Goal: Task Accomplishment & Management: Manage account settings

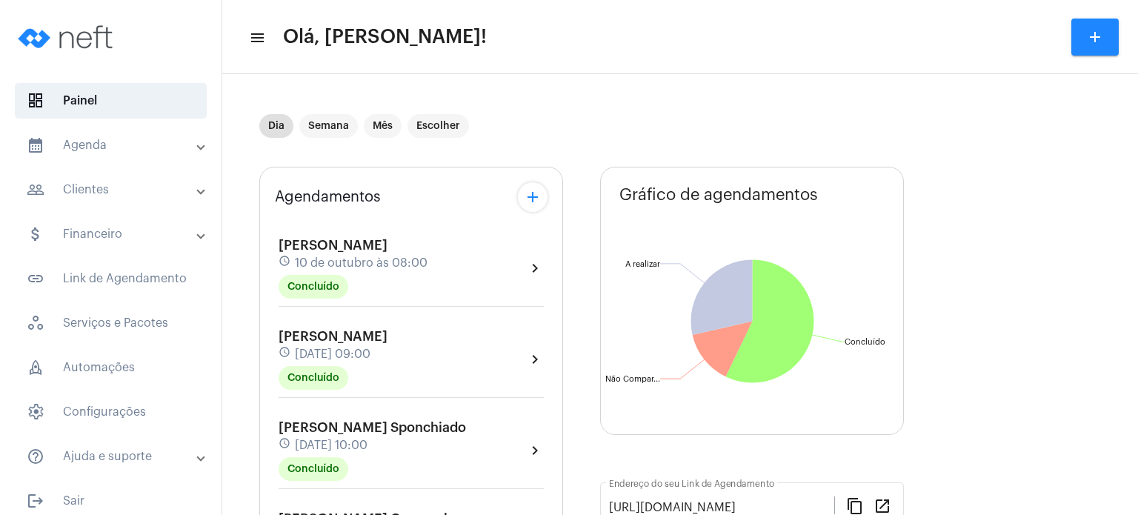
scroll to position [474, 0]
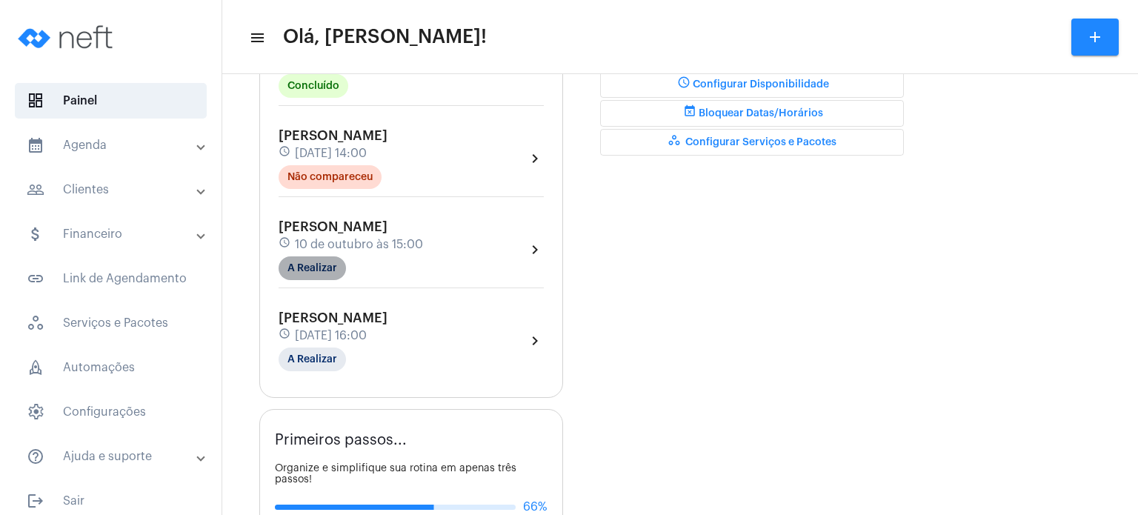
click at [293, 258] on mat-chip "A Realizar" at bounding box center [312, 268] width 67 height 24
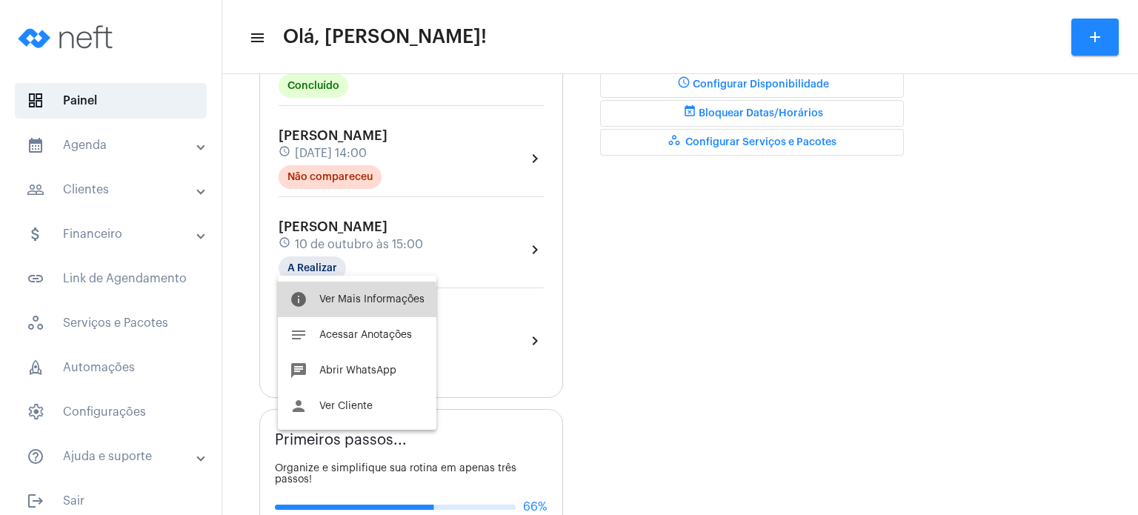
click at [319, 305] on button "info Ver Mais Informações" at bounding box center [357, 300] width 159 height 36
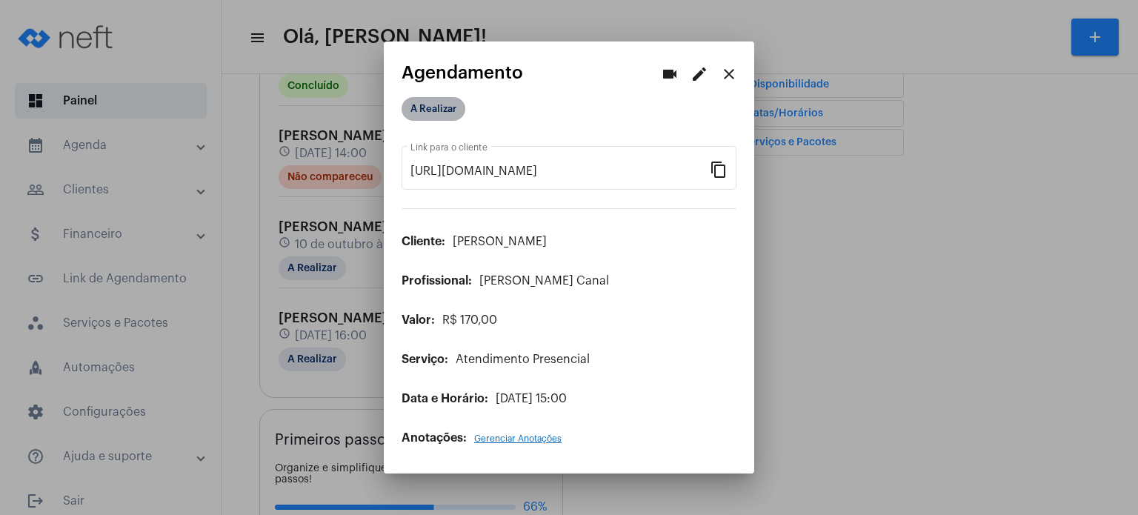
click at [433, 112] on mat-chip "A Realizar" at bounding box center [434, 109] width 64 height 24
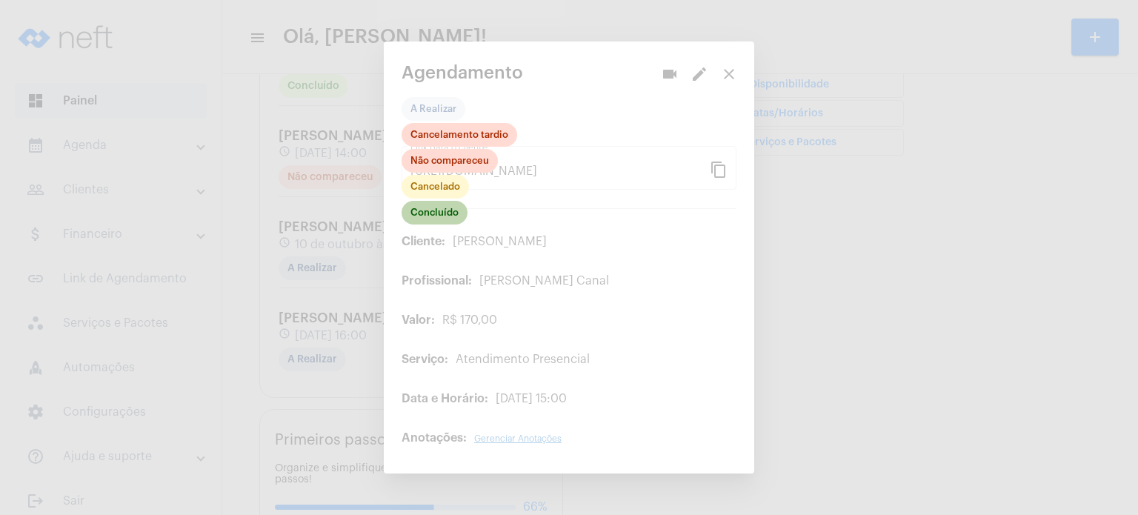
click at [440, 210] on mat-chip "Concluído" at bounding box center [435, 213] width 66 height 24
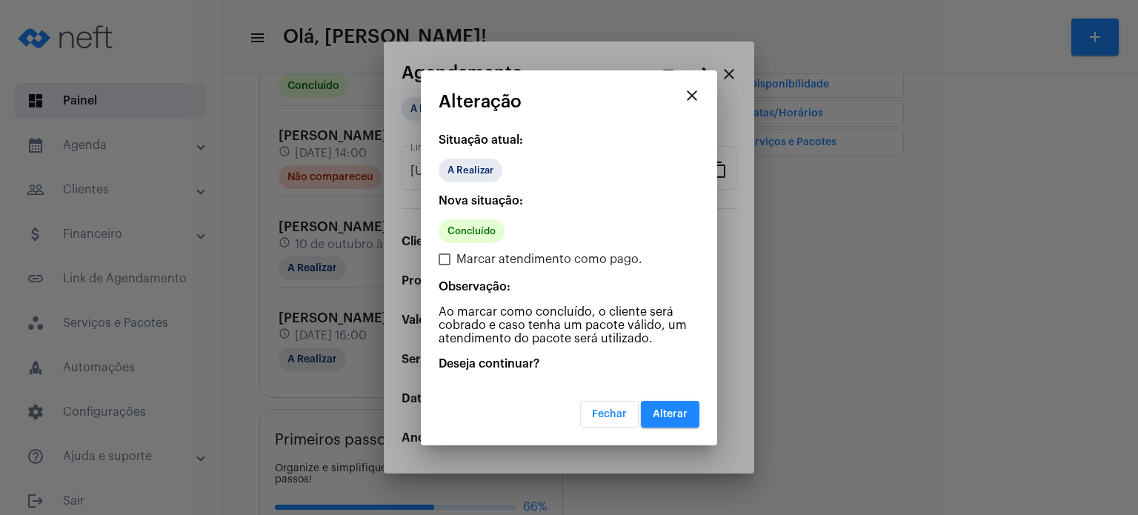
click at [689, 407] on button "Alterar" at bounding box center [670, 414] width 59 height 27
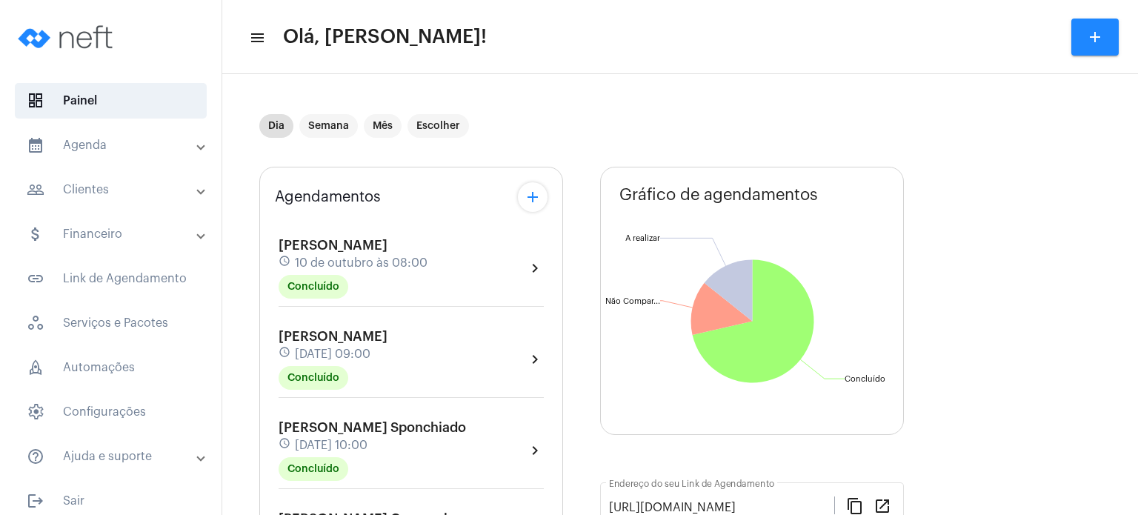
click at [264, 362] on div "Agendamentos add [PERSON_NAME] Contini schedule [DATE] 08:00 Concluído chevron_…" at bounding box center [411, 519] width 304 height 705
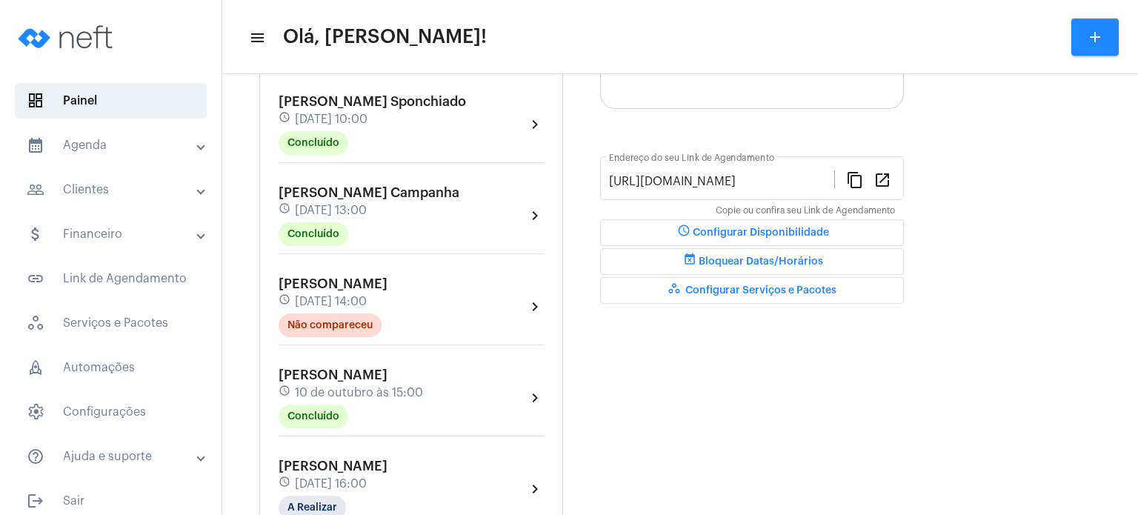
scroll to position [356, 0]
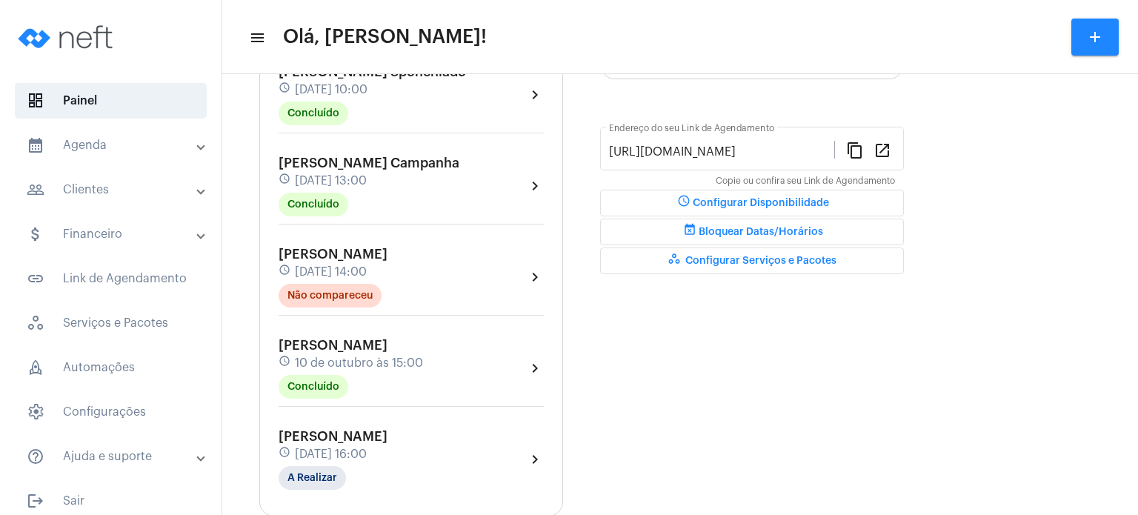
click at [97, 147] on mat-panel-title "calendar_month_outlined Agenda" at bounding box center [112, 145] width 171 height 18
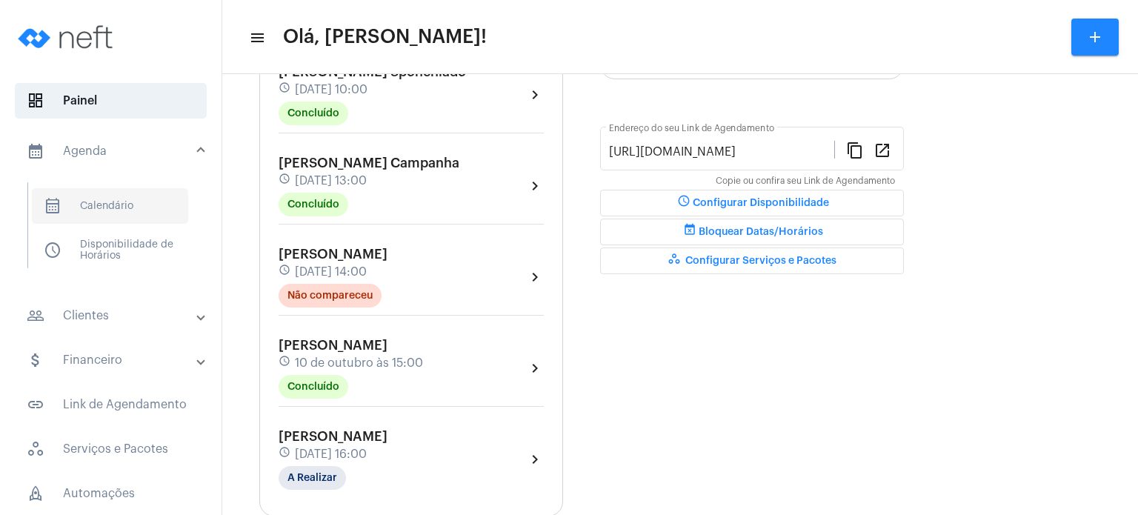
click at [112, 202] on span "calendar_month_outlined Calendário" at bounding box center [110, 206] width 156 height 36
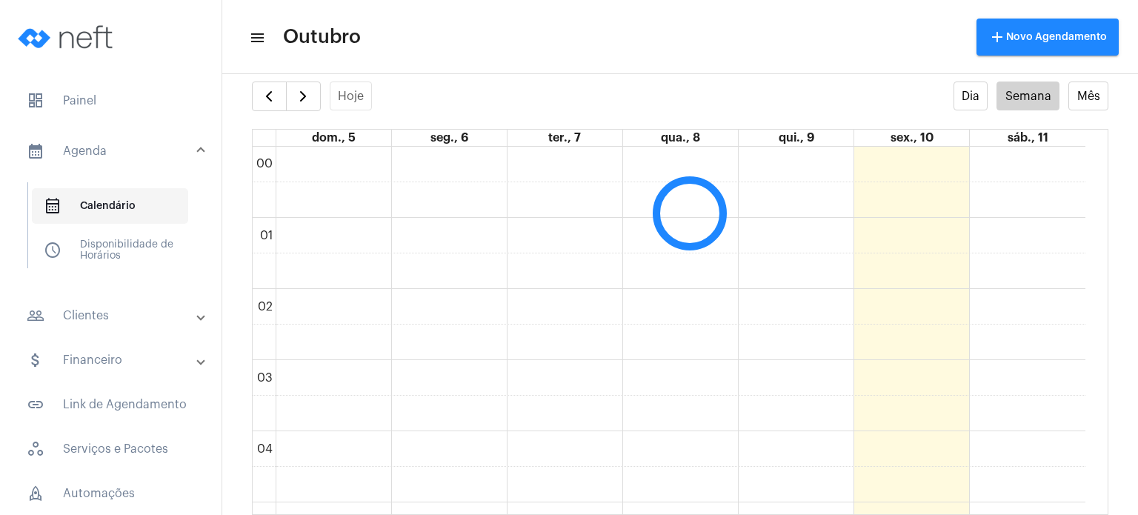
scroll to position [427, 0]
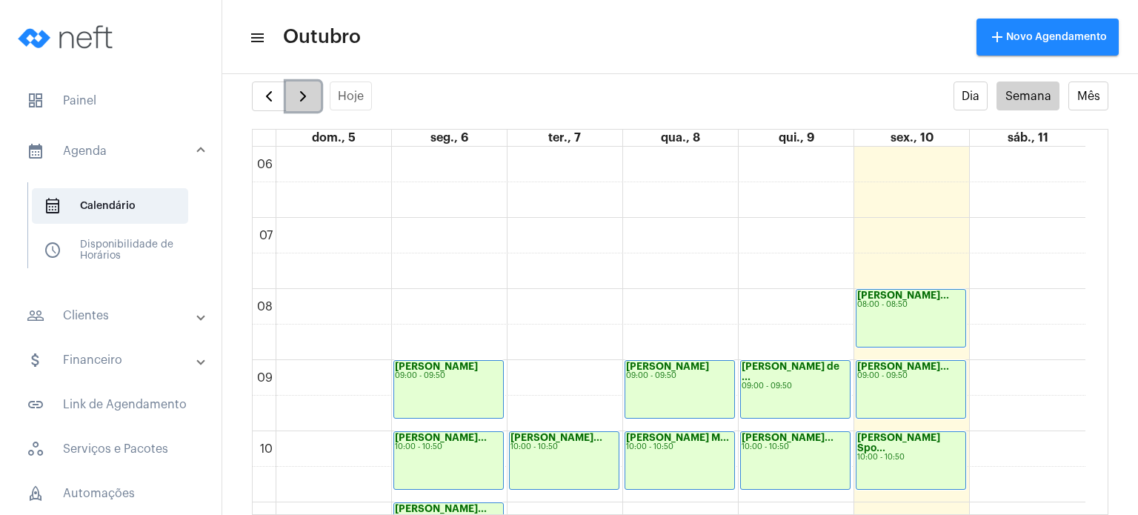
click at [295, 101] on span "button" at bounding box center [303, 96] width 18 height 18
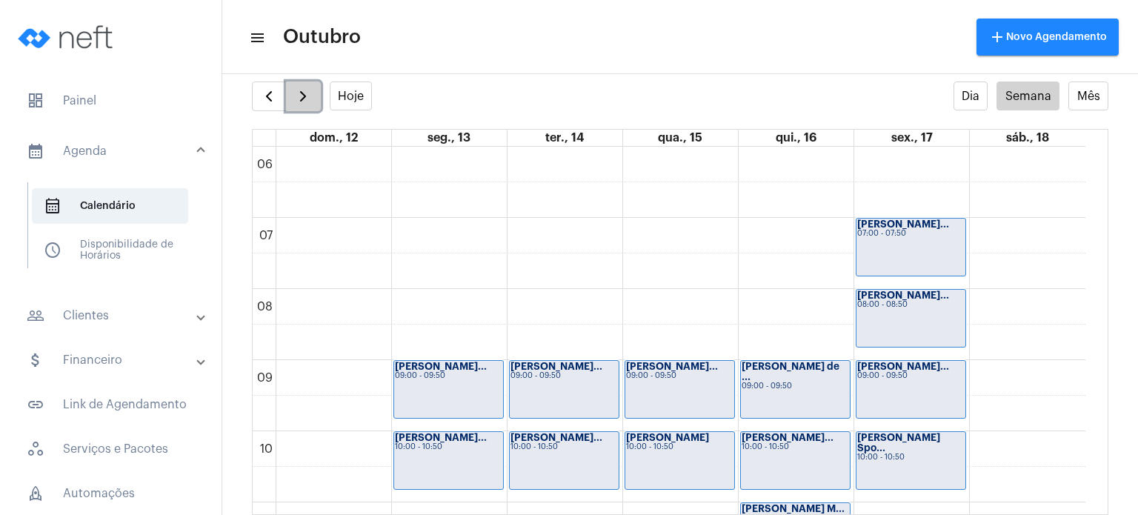
click at [305, 96] on span "button" at bounding box center [303, 96] width 18 height 18
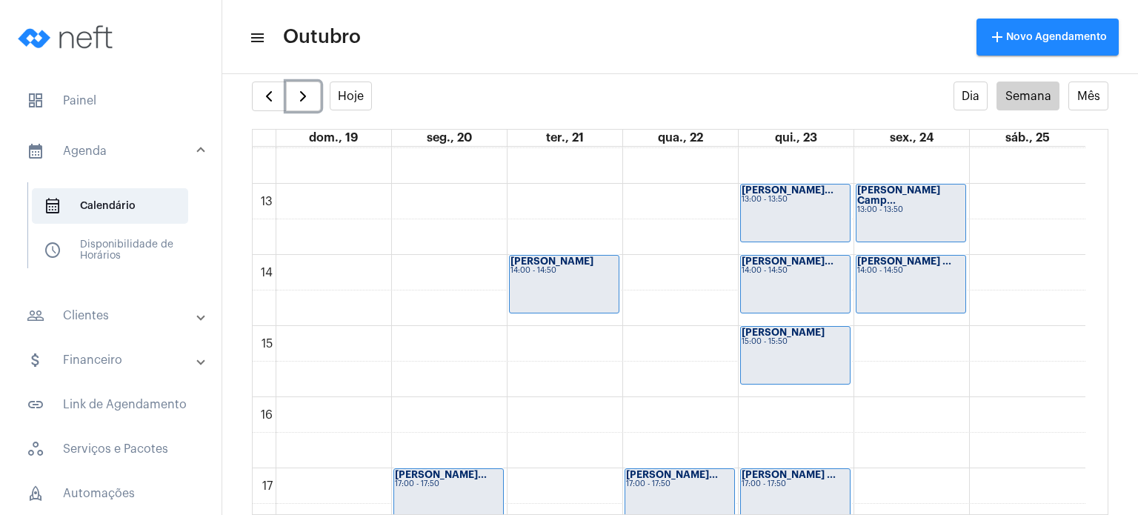
scroll to position [887, 0]
click at [264, 93] on span "button" at bounding box center [269, 96] width 18 height 18
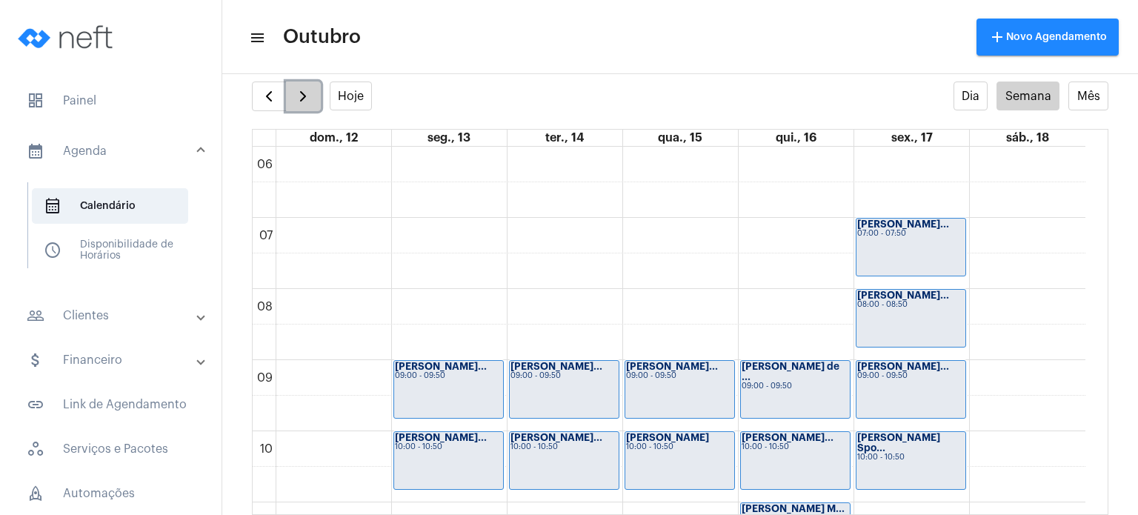
click at [316, 85] on button "button" at bounding box center [303, 96] width 35 height 30
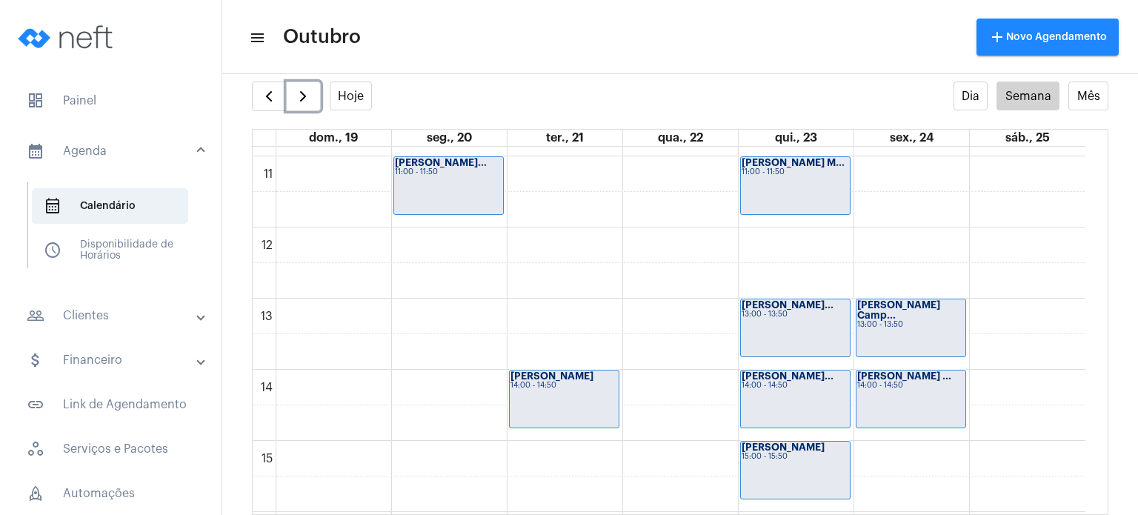
scroll to position [822, 0]
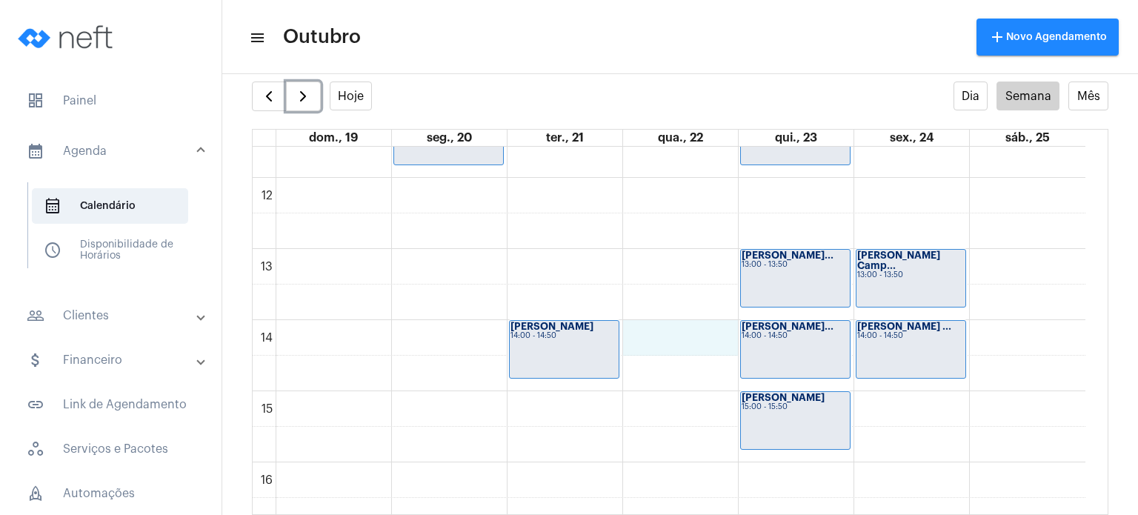
click at [677, 334] on div "00 01 02 03 04 05 06 07 08 09 10 11 12 13 14 15 16 17 18 19 20 21 22 23 [PERSON…" at bounding box center [669, 177] width 833 height 1707
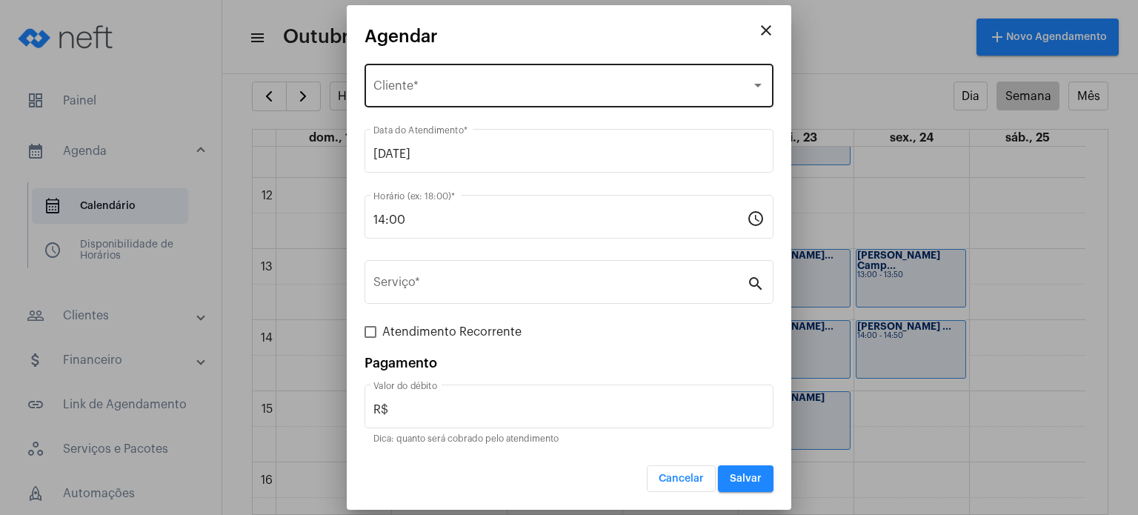
click at [551, 76] on div "Selecione o Cliente Cliente *" at bounding box center [568, 84] width 391 height 47
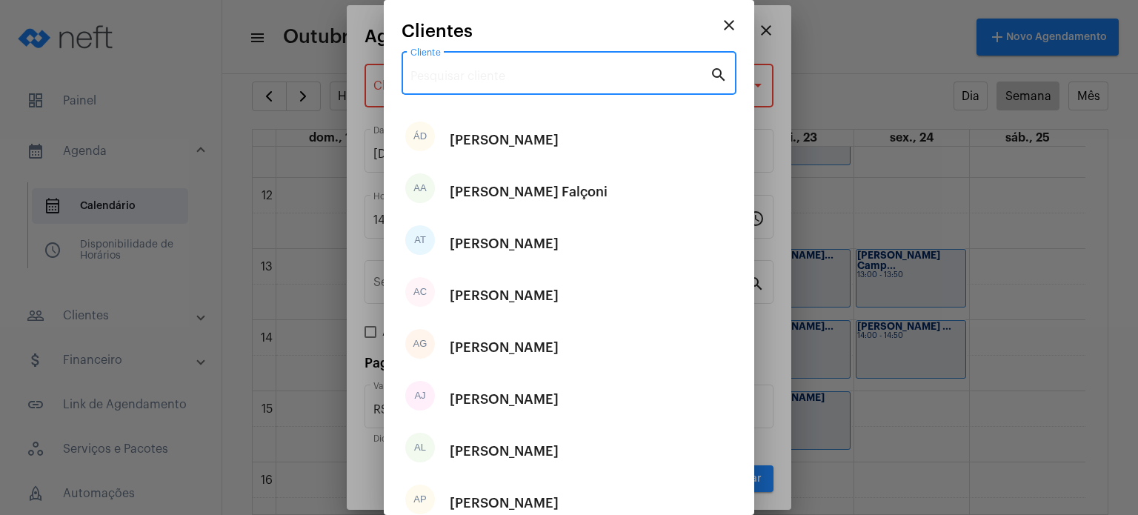
click at [551, 76] on input "Cliente" at bounding box center [559, 76] width 299 height 13
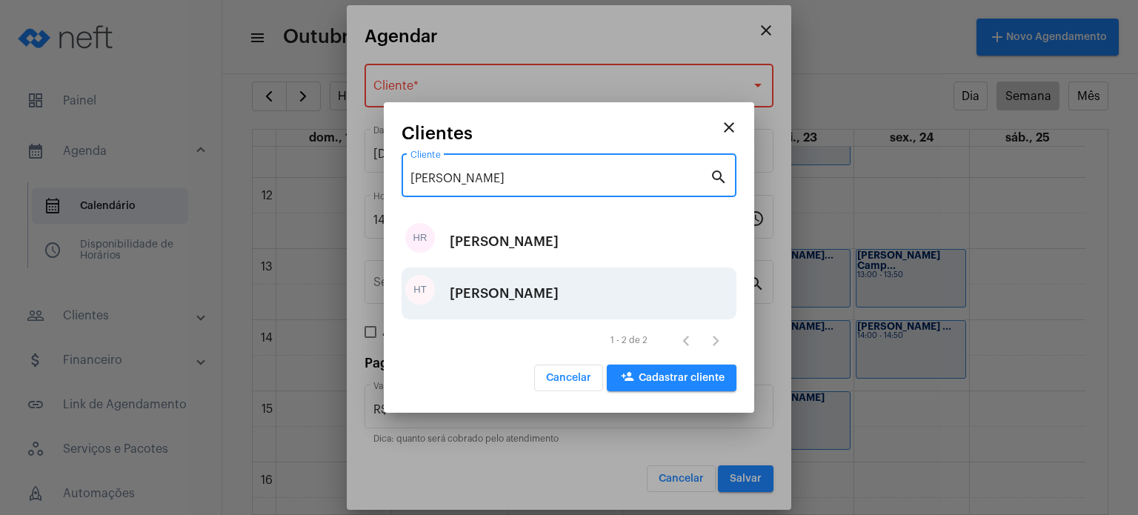
type input "[PERSON_NAME]"
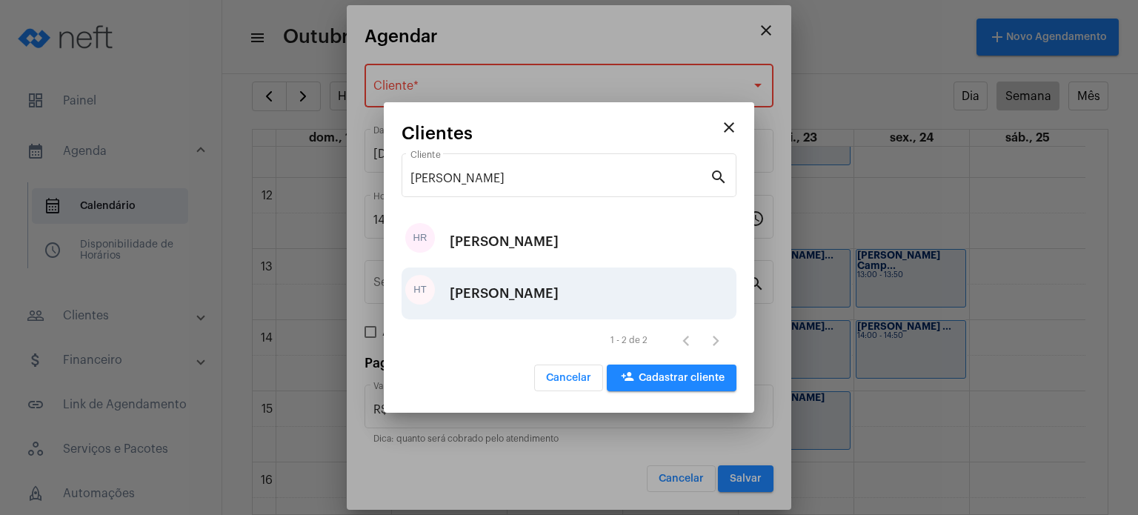
click at [553, 288] on div "[PERSON_NAME]" at bounding box center [504, 293] width 109 height 44
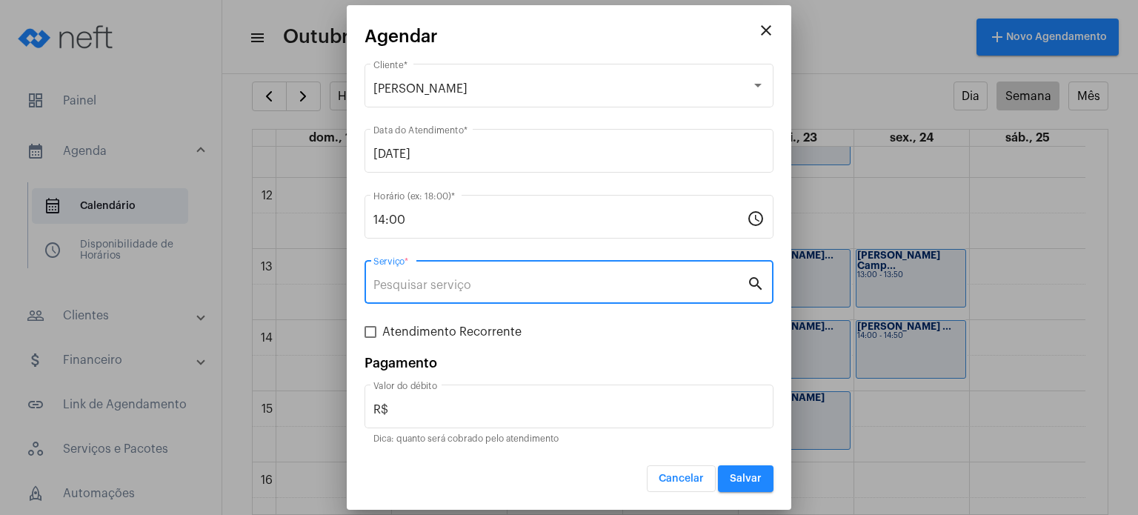
click at [533, 289] on input "Serviço *" at bounding box center [559, 285] width 373 height 13
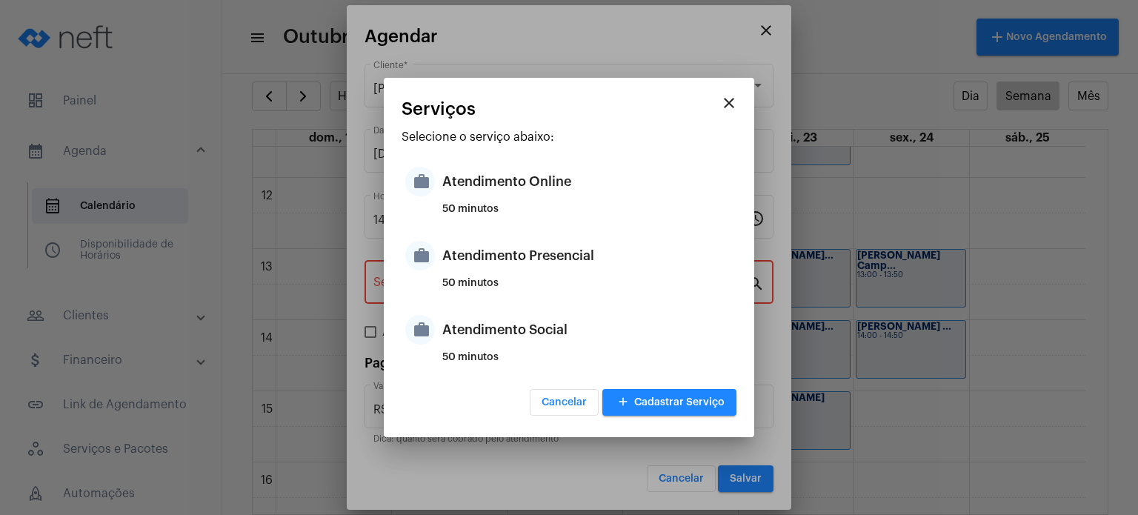
click at [533, 289] on div "50 minutos" at bounding box center [587, 289] width 290 height 22
type input "Atendimento Presencial"
type input "R$ 170"
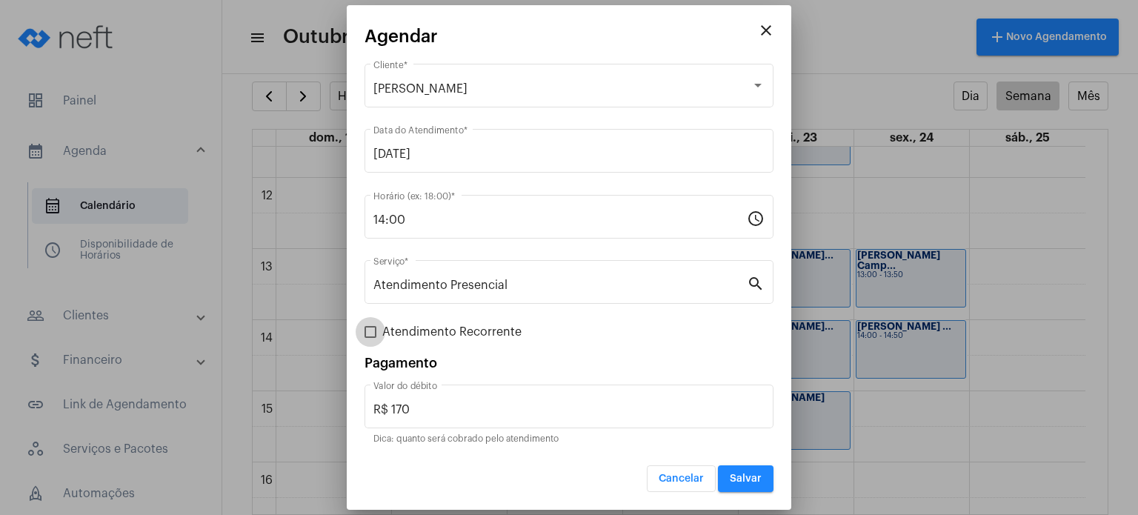
click at [460, 335] on span "Atendimento Recorrente" at bounding box center [451, 332] width 139 height 18
click at [370, 338] on input "Atendimento Recorrente" at bounding box center [370, 338] width 1 height 1
checkbox input "true"
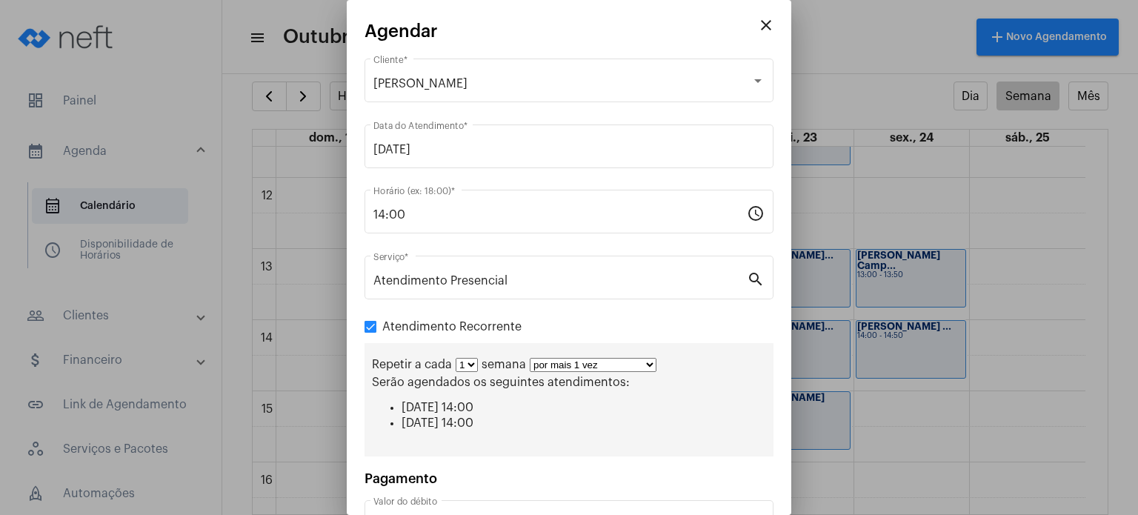
click at [462, 367] on select "1 2 3 4 5 6 7 8" at bounding box center [467, 365] width 22 height 14
select select "1: 2"
click at [456, 358] on select "1 2 3 4 5 6 7 8" at bounding box center [467, 365] width 22 height 14
click at [582, 362] on select "por mais 1 vez por mais 2 vezes por mais 3 vezes por mais 4 vezes por mais 5 ve…" at bounding box center [599, 365] width 127 height 14
select select "3: 4"
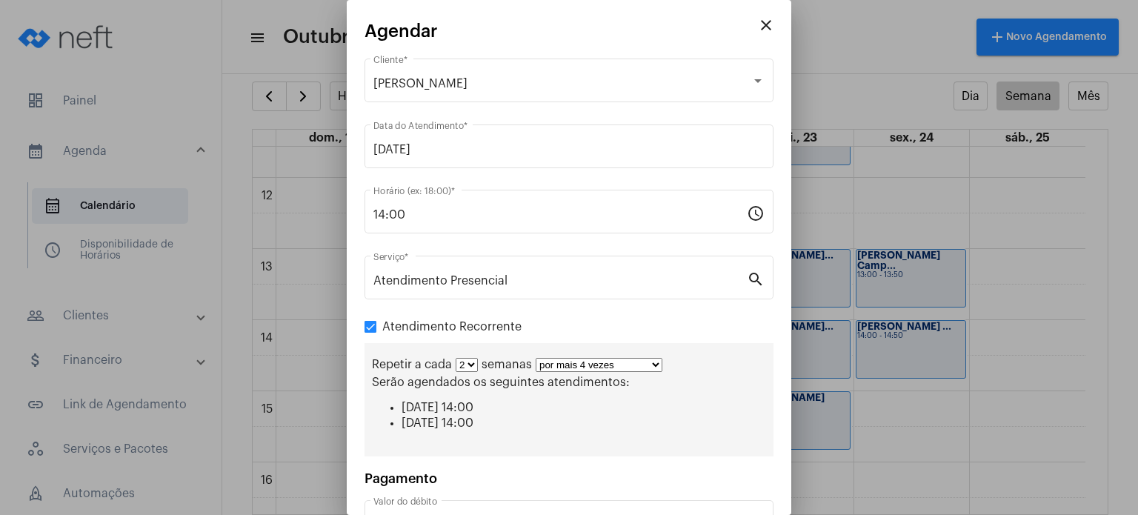
click at [536, 358] on select "por mais 1 vez por mais 2 vezes por mais 3 vezes por mais 4 vezes por mais 5 ve…" at bounding box center [599, 365] width 127 height 14
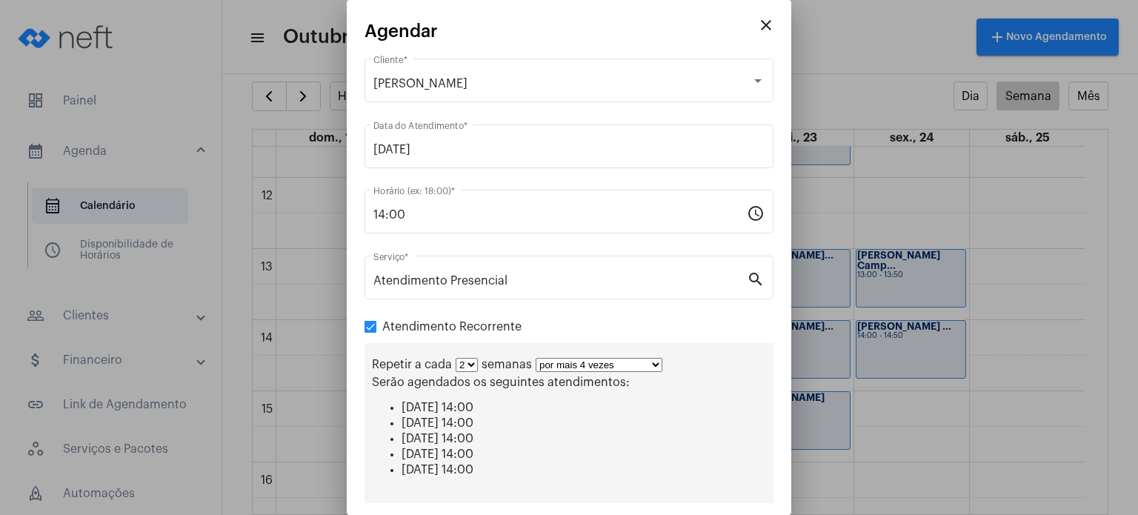
scroll to position [154, 0]
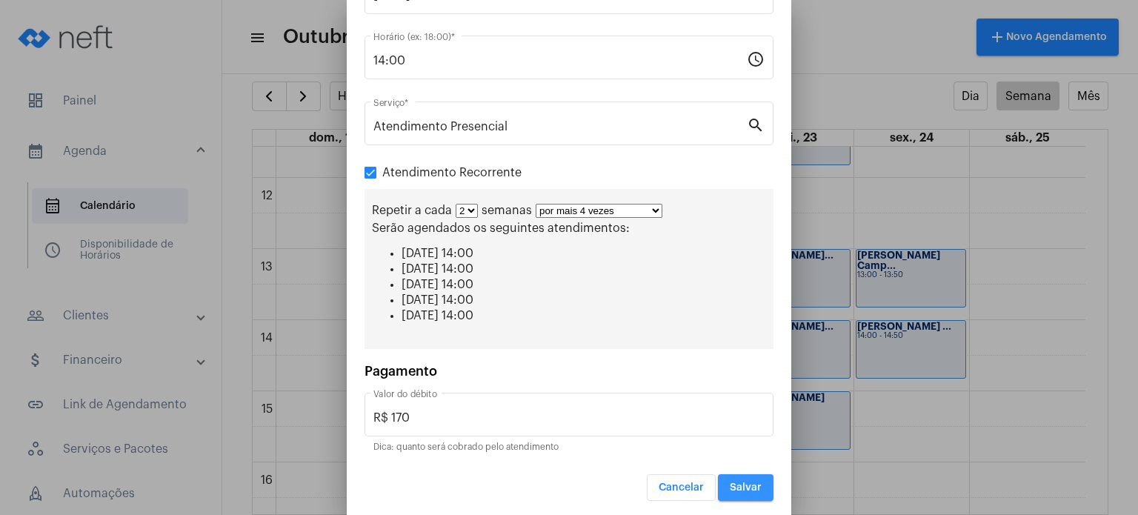
click at [741, 482] on span "Salvar" at bounding box center [746, 487] width 32 height 10
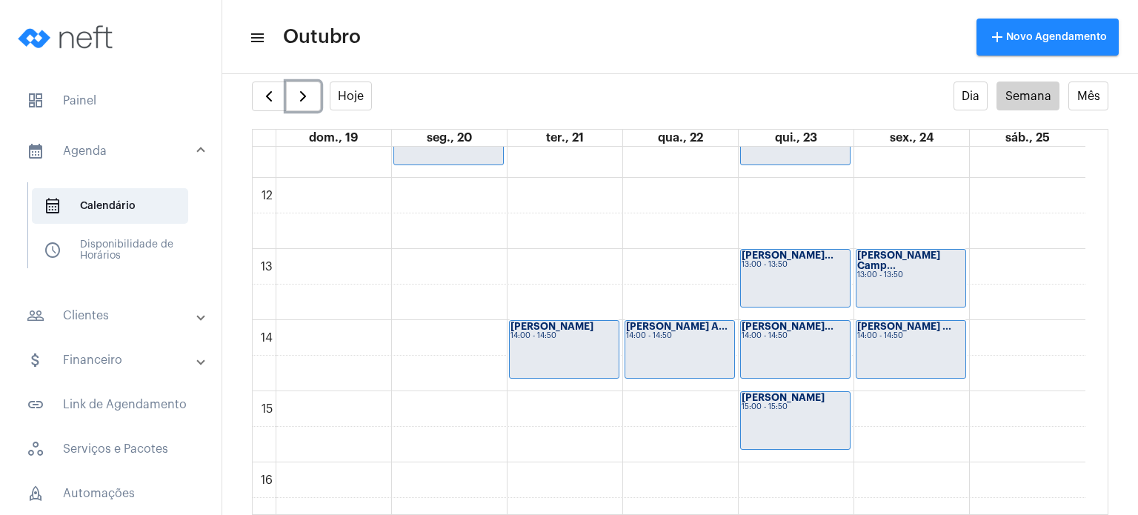
click at [645, 367] on div "[PERSON_NAME] A... 14:00 - 14:50" at bounding box center [679, 349] width 109 height 57
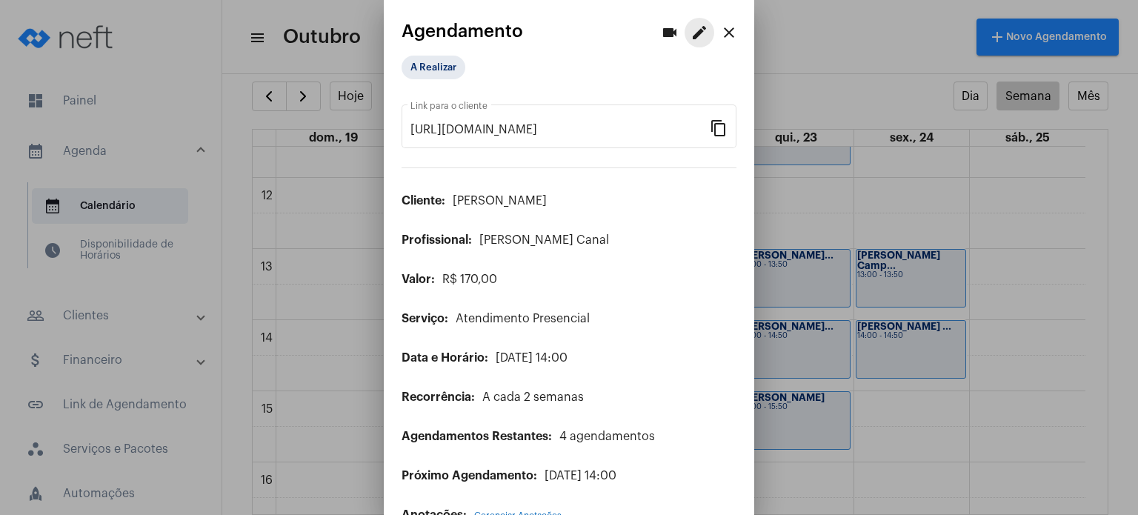
click at [693, 30] on mat-icon "edit" at bounding box center [700, 33] width 18 height 18
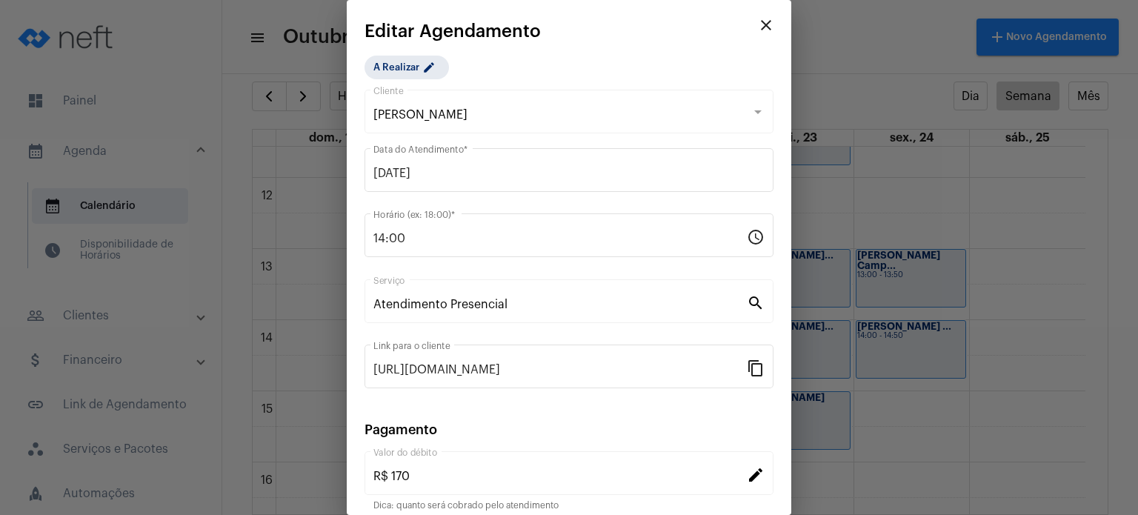
scroll to position [121, 0]
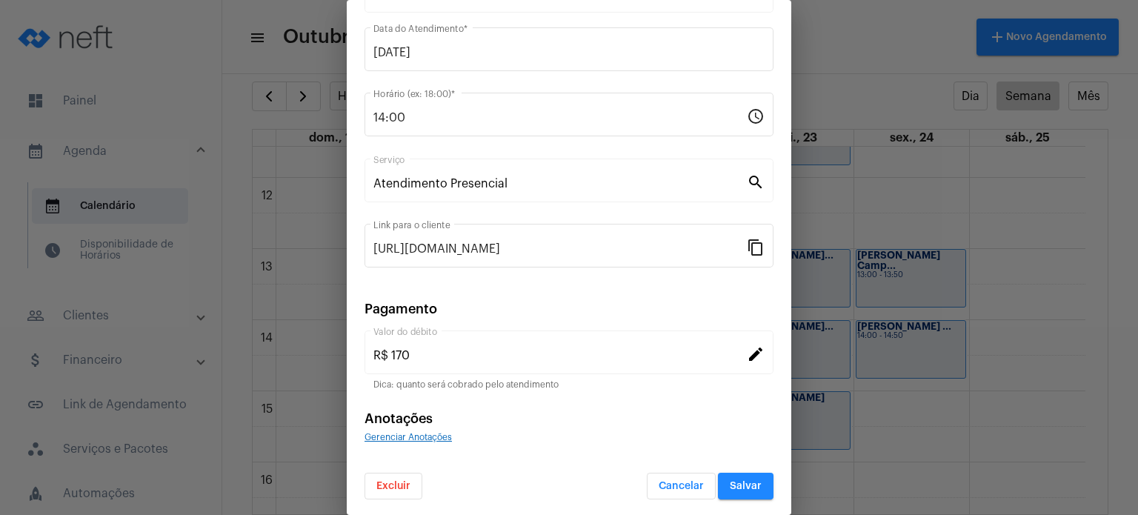
click at [402, 482] on span "Excluir" at bounding box center [393, 486] width 34 height 10
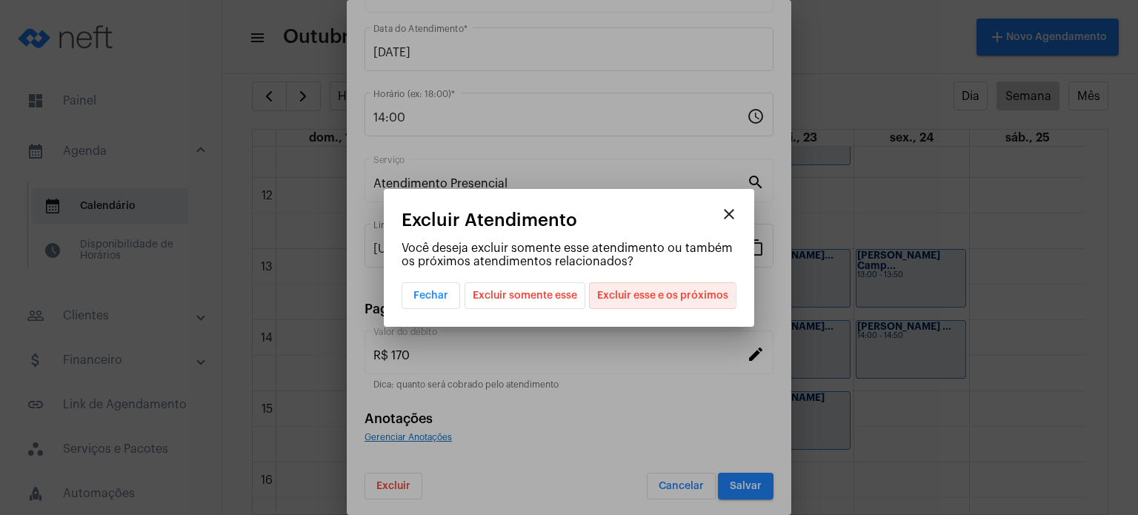
click at [616, 296] on span "Excluir esse e os próximos" at bounding box center [662, 295] width 131 height 25
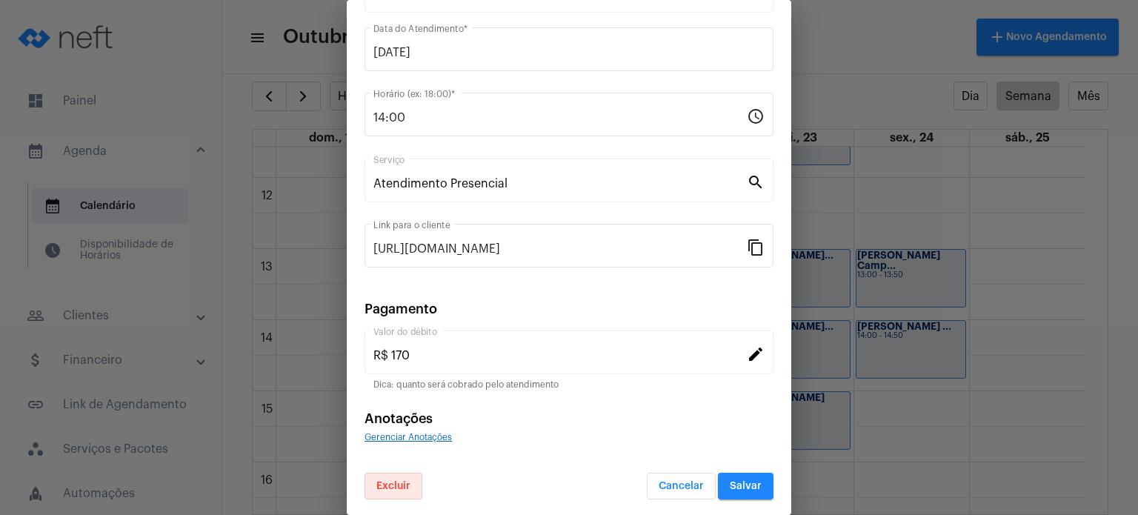
click at [733, 482] on span "Salvar" at bounding box center [746, 486] width 32 height 10
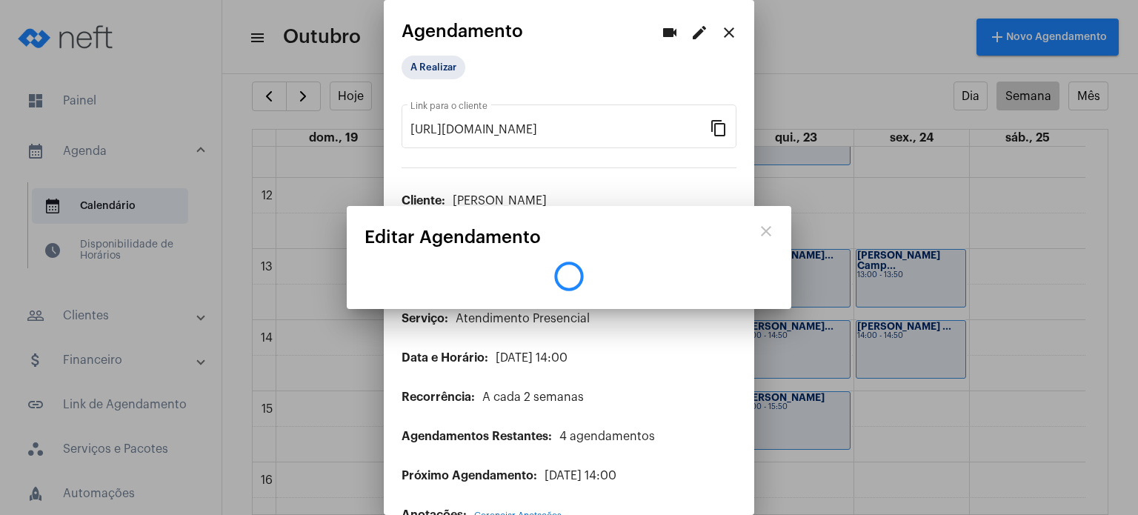
scroll to position [0, 0]
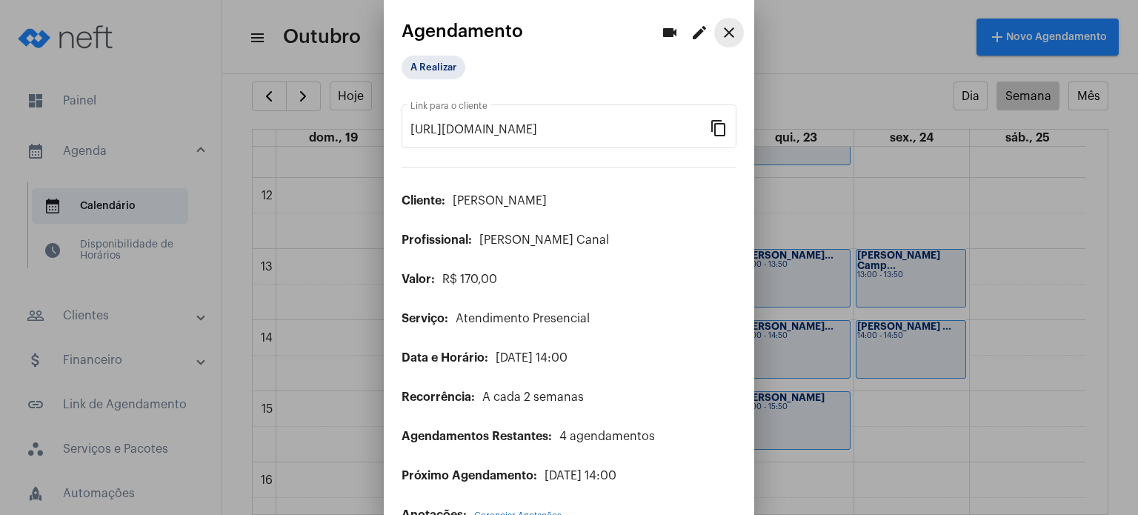
click at [721, 29] on mat-icon "close" at bounding box center [729, 33] width 18 height 18
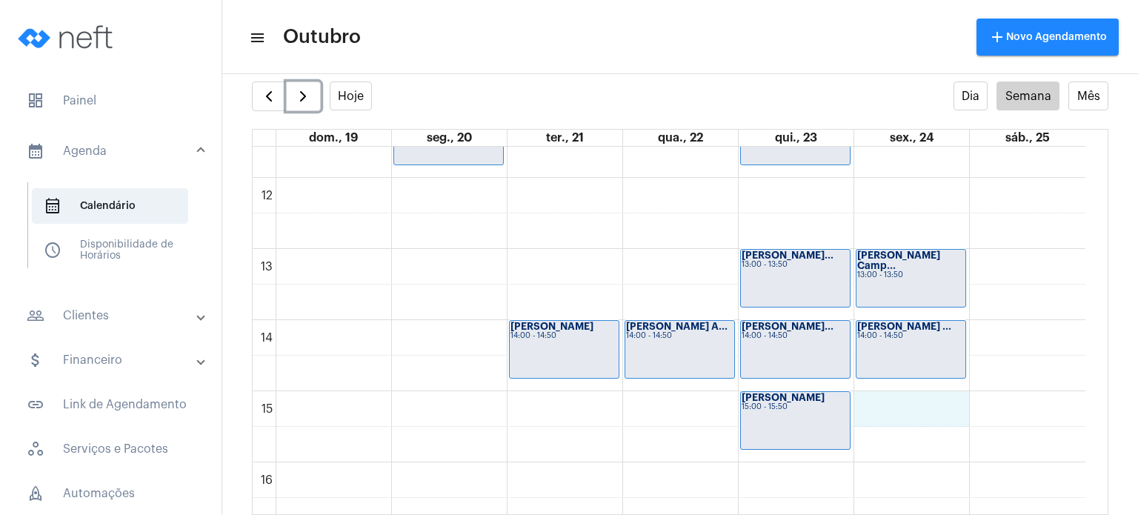
click at [938, 409] on div "00 01 02 03 04 05 06 07 08 09 10 11 12 13 14 15 16 17 18 19 20 21 22 23 [PERSON…" at bounding box center [669, 177] width 833 height 1707
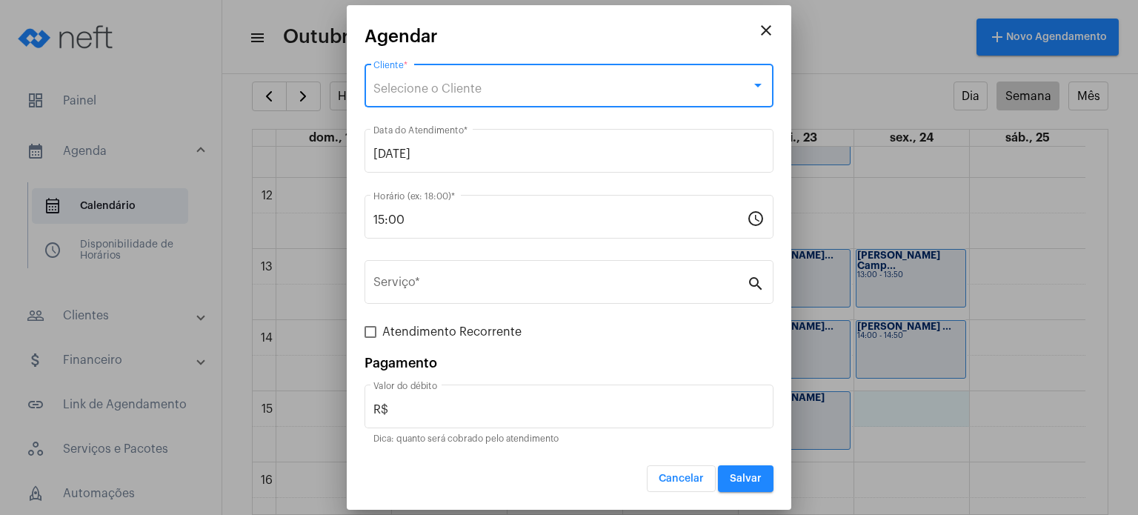
click at [652, 82] on div "Selecione o Cliente" at bounding box center [562, 88] width 378 height 13
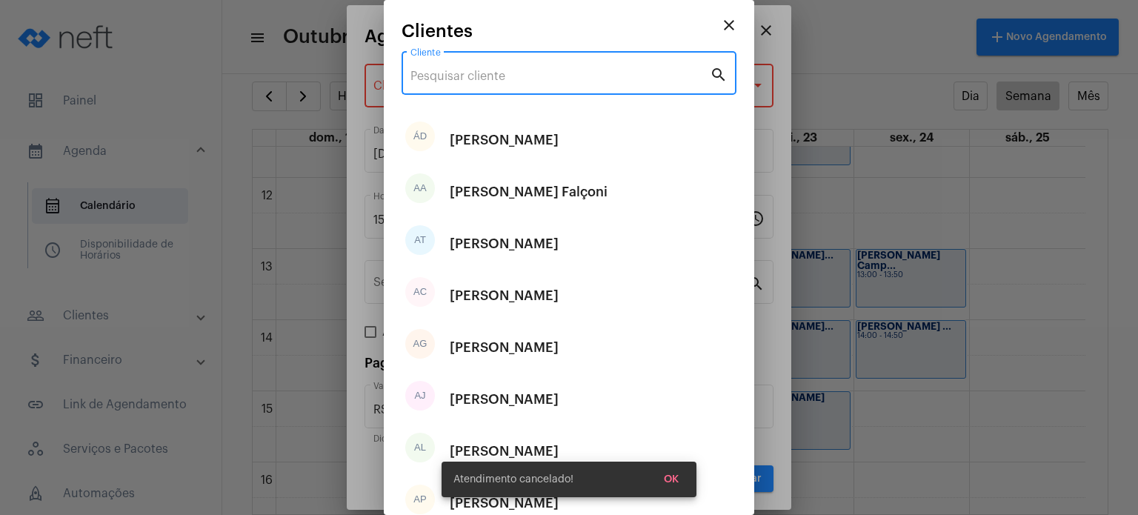
click at [649, 76] on input "Cliente" at bounding box center [559, 76] width 299 height 13
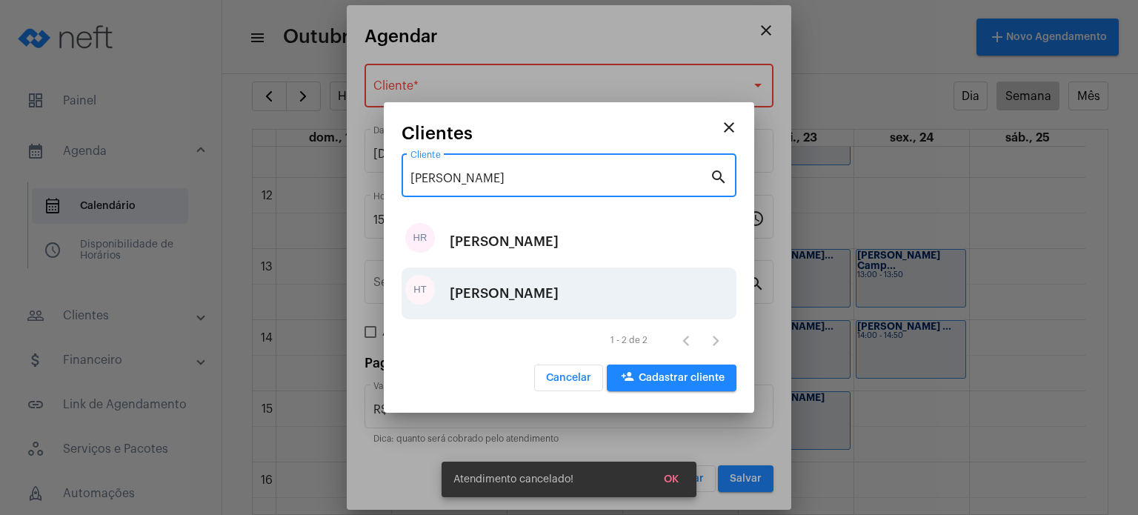
type input "[PERSON_NAME]"
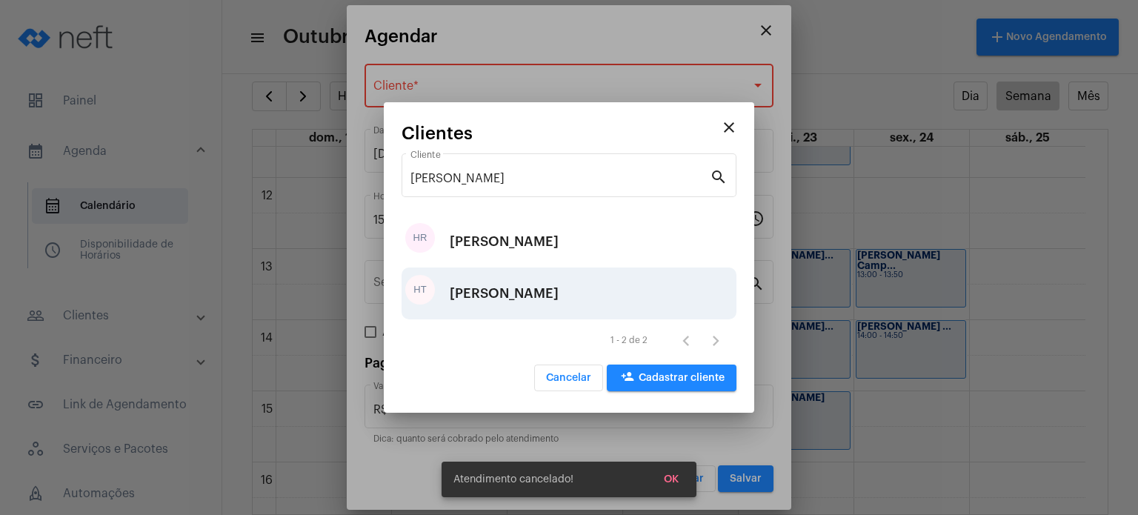
click at [610, 289] on div "HT [PERSON_NAME]" at bounding box center [569, 293] width 335 height 52
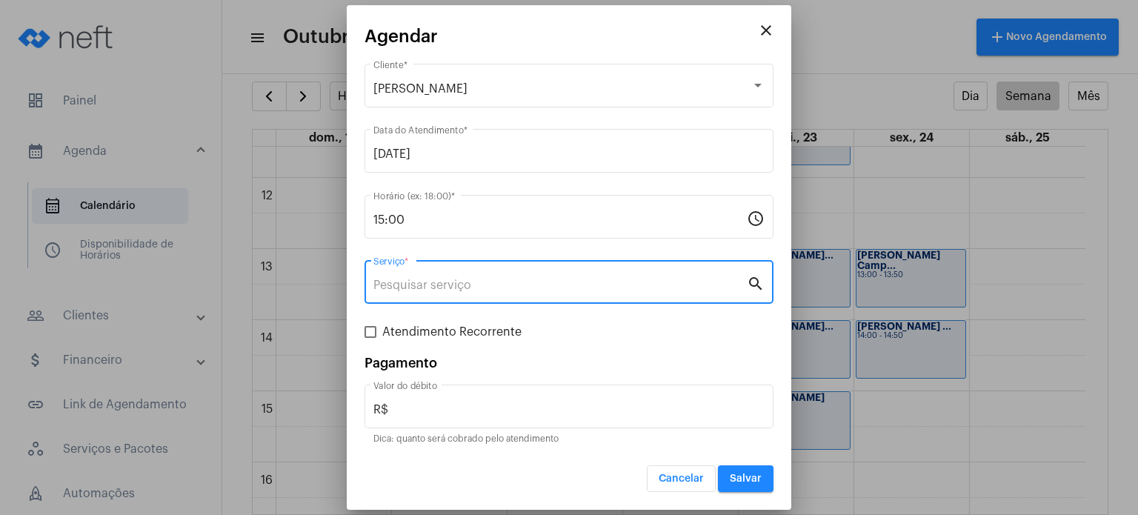
click at [575, 279] on input "Serviço *" at bounding box center [559, 285] width 373 height 13
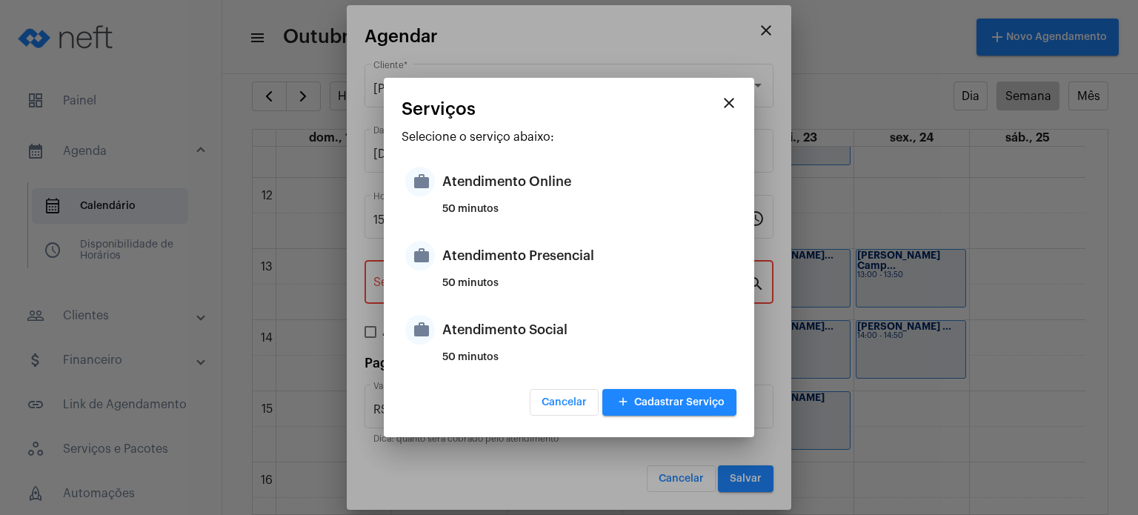
click at [575, 278] on div "50 minutos" at bounding box center [587, 289] width 290 height 22
type input "Atendimento Presencial"
type input "R$ 170"
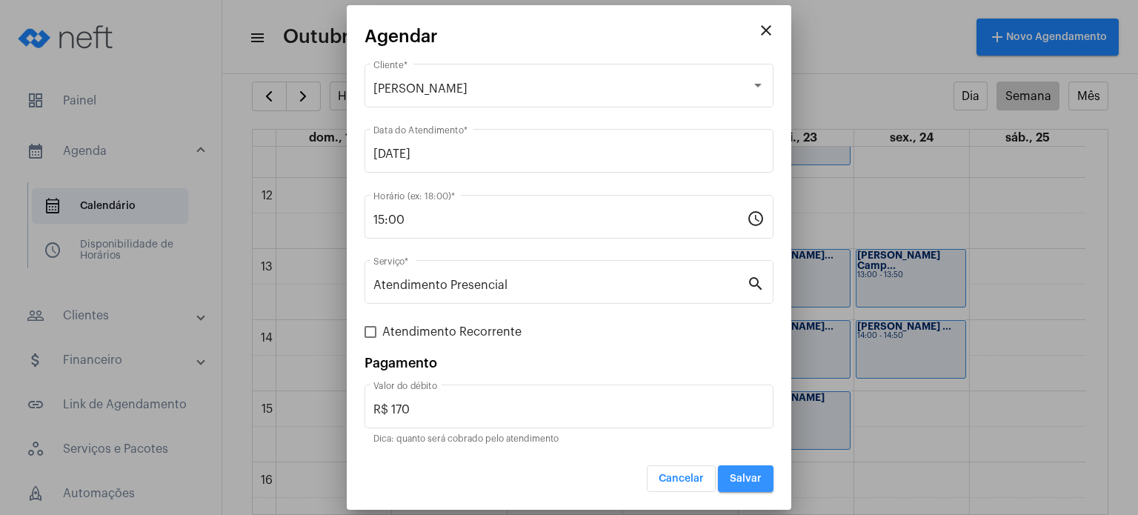
click at [763, 488] on button "Salvar" at bounding box center [746, 478] width 56 height 27
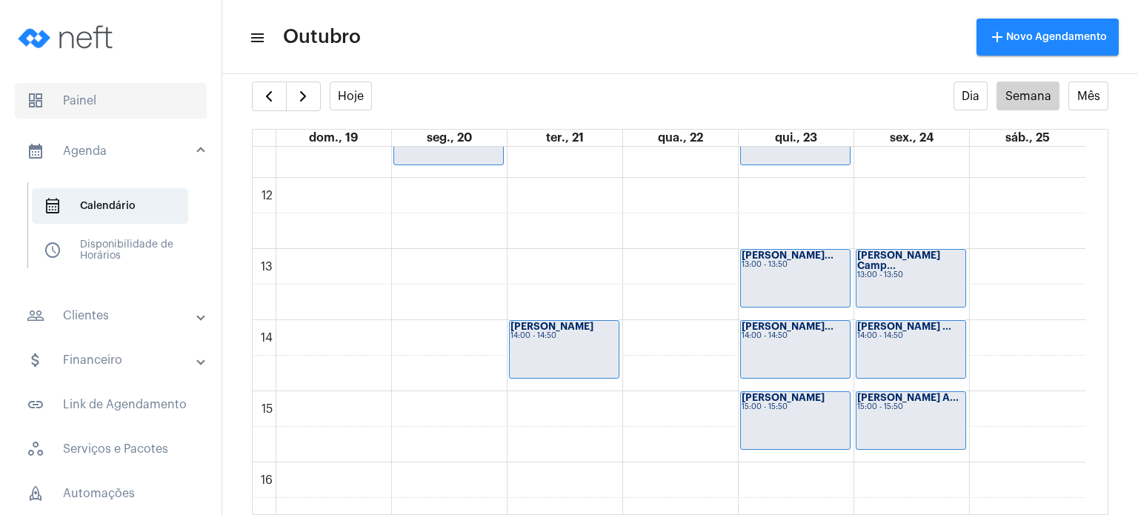
click at [89, 102] on span "dashboard Painel" at bounding box center [111, 101] width 192 height 36
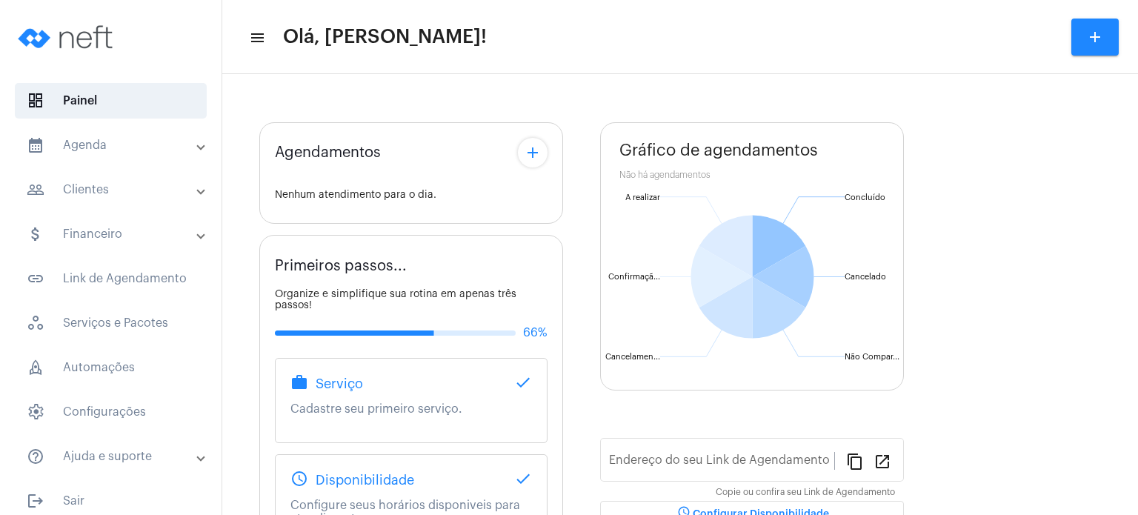
type input "[URL][DOMAIN_NAME]"
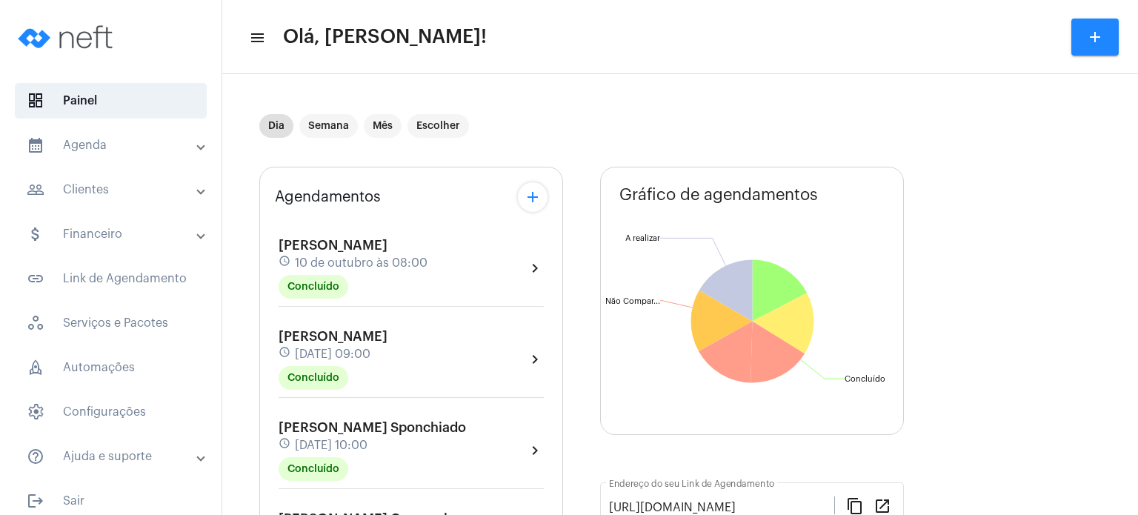
click at [101, 144] on mat-panel-title "calendar_month_outlined Agenda" at bounding box center [112, 145] width 171 height 18
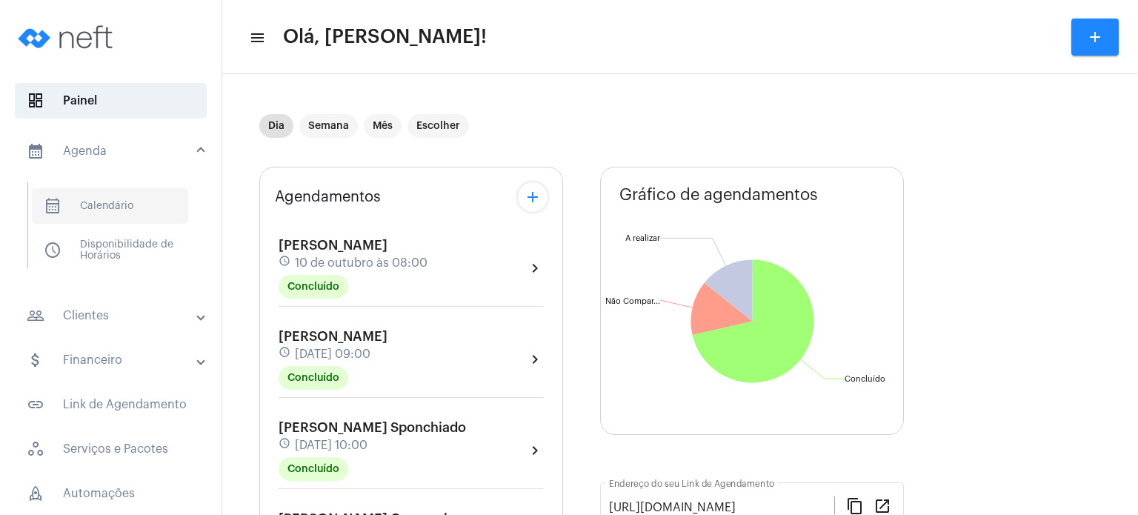
click at [93, 199] on span "calendar_month_outlined Calendário" at bounding box center [110, 206] width 156 height 36
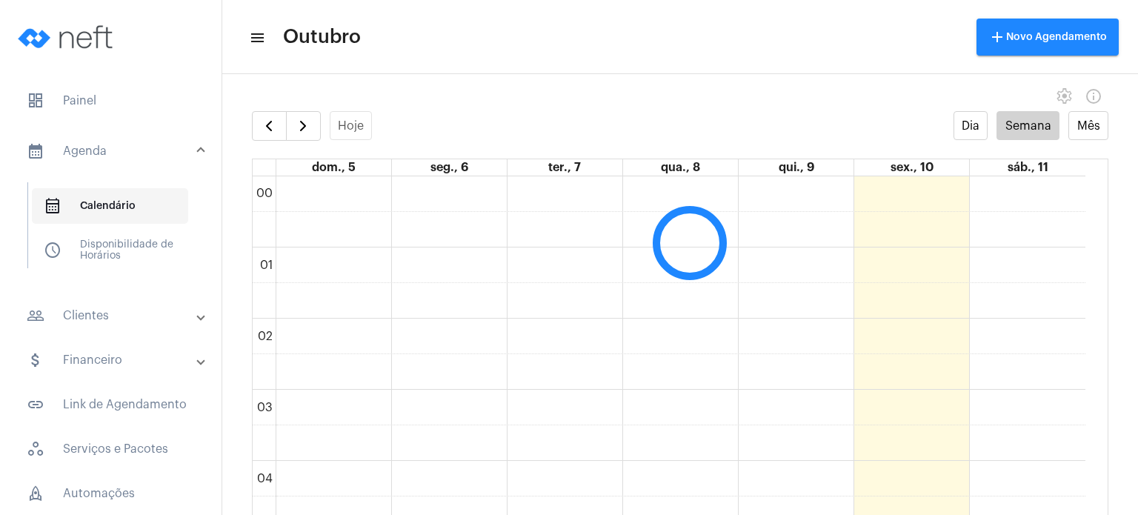
scroll to position [427, 0]
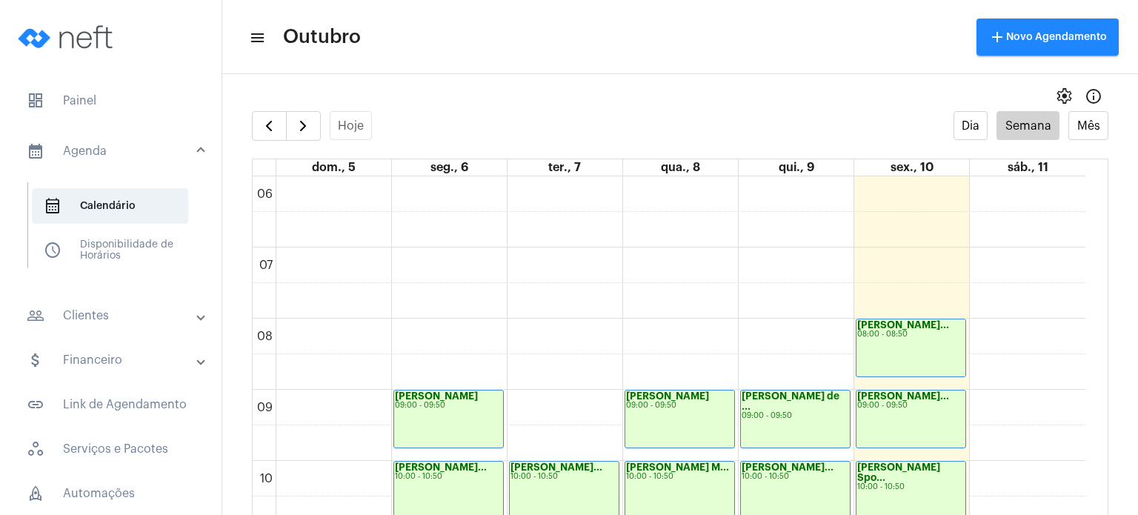
click at [90, 141] on mat-expansion-panel-header "calendar_month_outlined Agenda" at bounding box center [115, 150] width 213 height 47
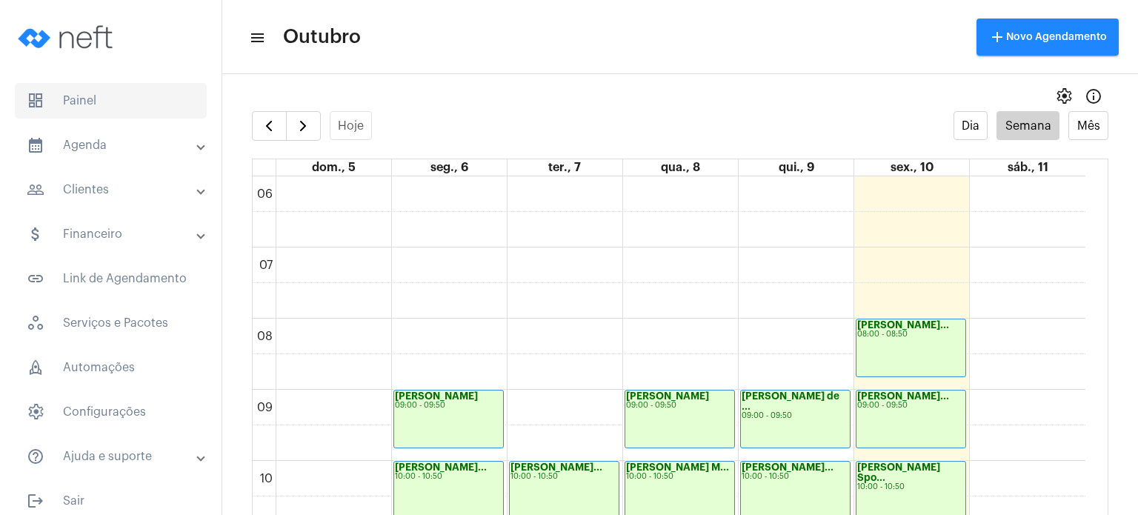
click at [93, 104] on span "dashboard Painel" at bounding box center [111, 101] width 192 height 36
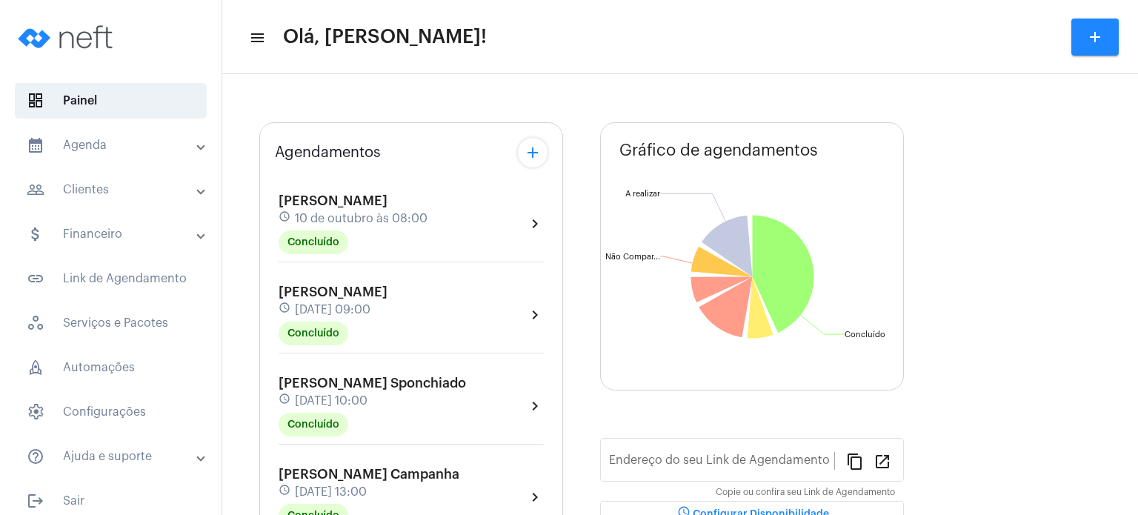
type input "[URL][DOMAIN_NAME]"
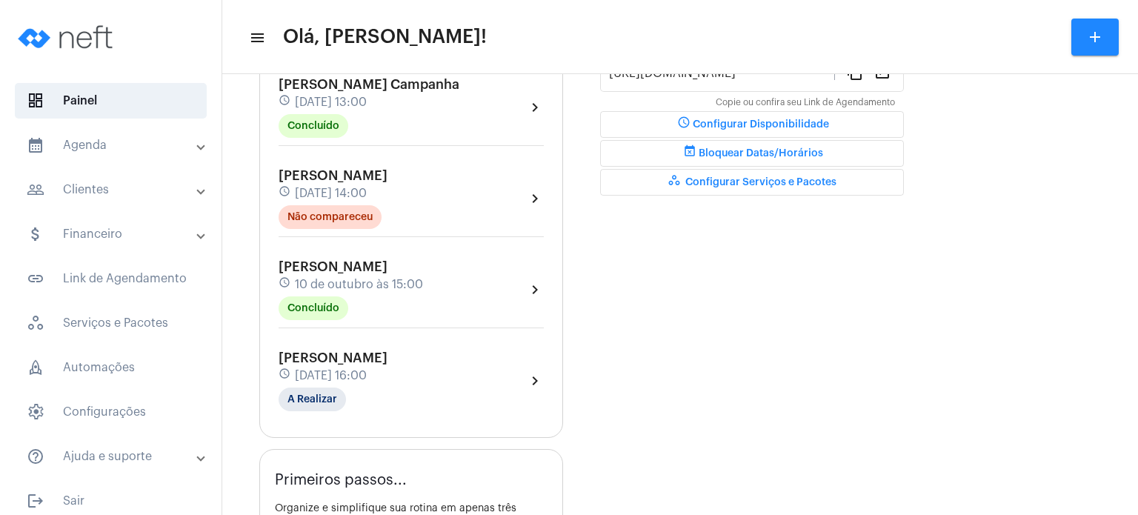
scroll to position [445, 0]
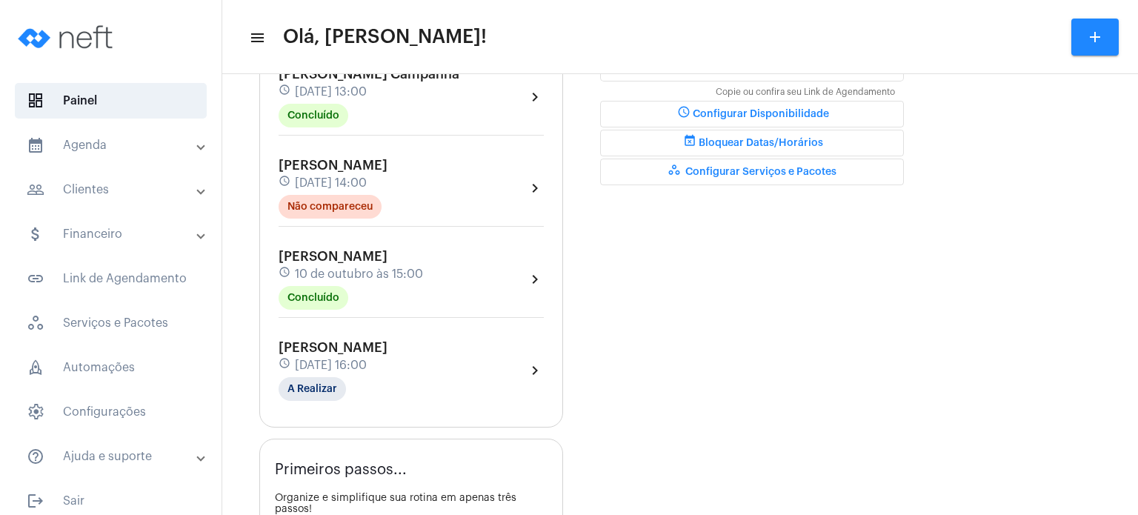
click at [308, 259] on div "[PERSON_NAME] Andriao schedule [DATE] 15:00 Concluído" at bounding box center [351, 279] width 144 height 61
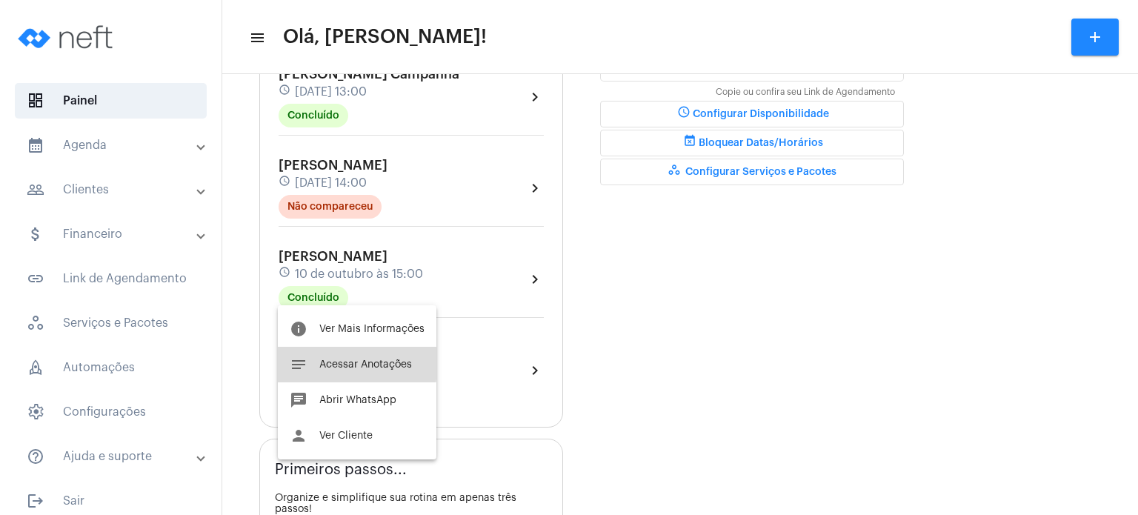
click at [318, 361] on button "notes Acessar Anotações" at bounding box center [357, 365] width 159 height 36
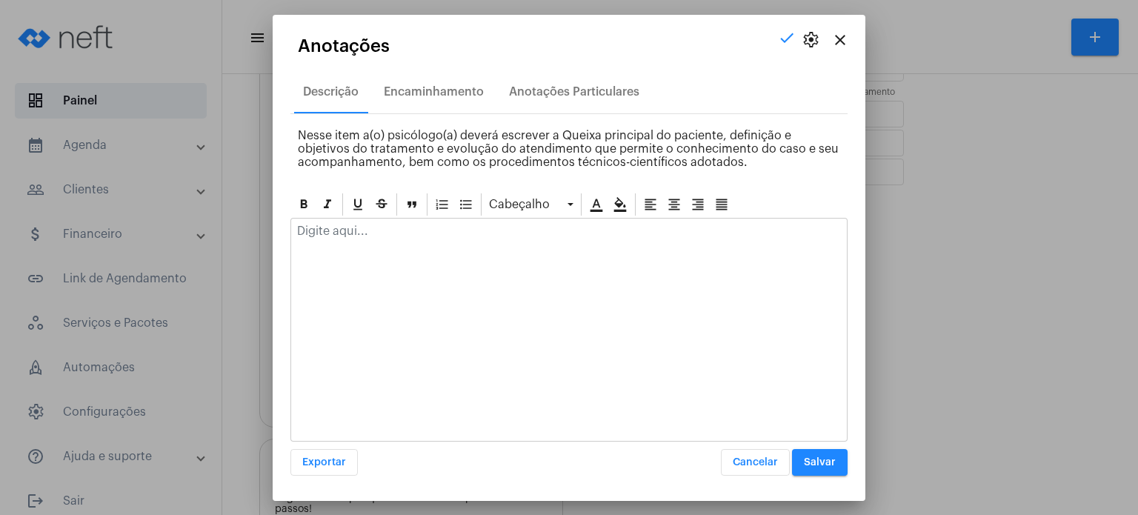
click at [384, 230] on p at bounding box center [569, 230] width 544 height 13
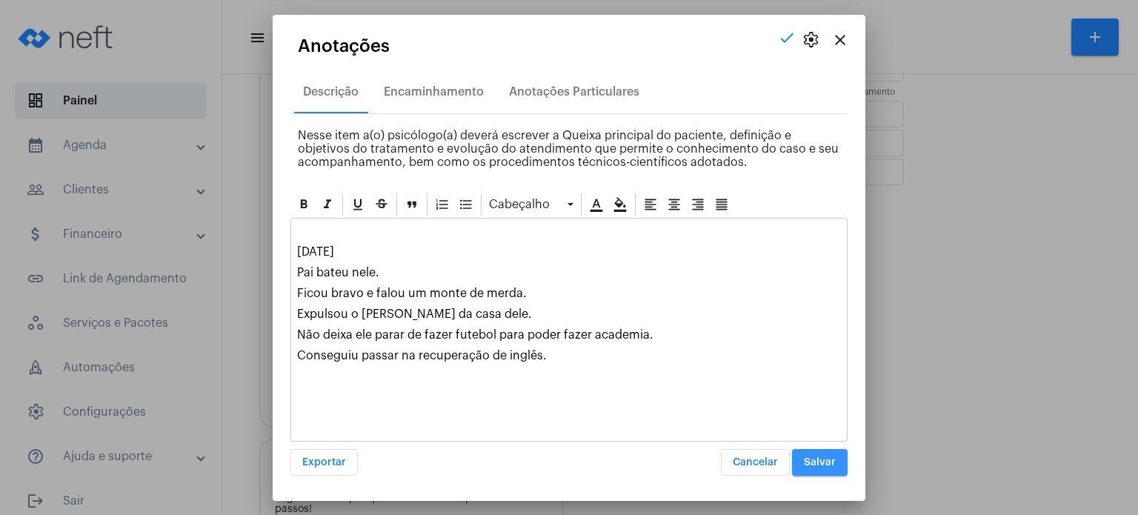
click at [803, 461] on button "Salvar" at bounding box center [820, 462] width 56 height 27
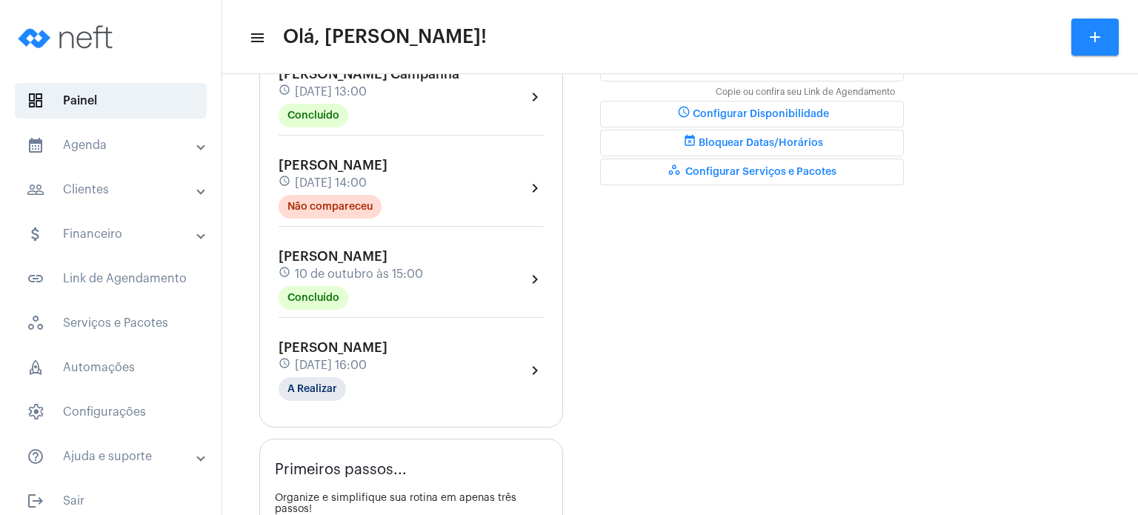
click at [293, 336] on div "[PERSON_NAME] schedule [DATE] 16:00 A Realizar chevron_right" at bounding box center [411, 370] width 273 height 68
click at [303, 342] on span "[PERSON_NAME]" at bounding box center [333, 347] width 109 height 13
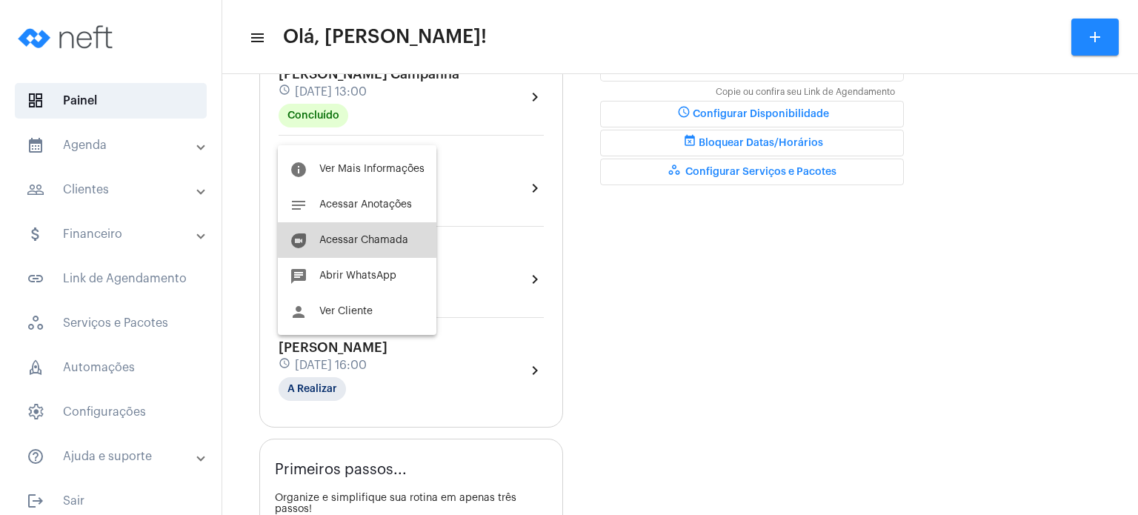
click at [372, 233] on button "duo [PERSON_NAME]" at bounding box center [357, 240] width 159 height 36
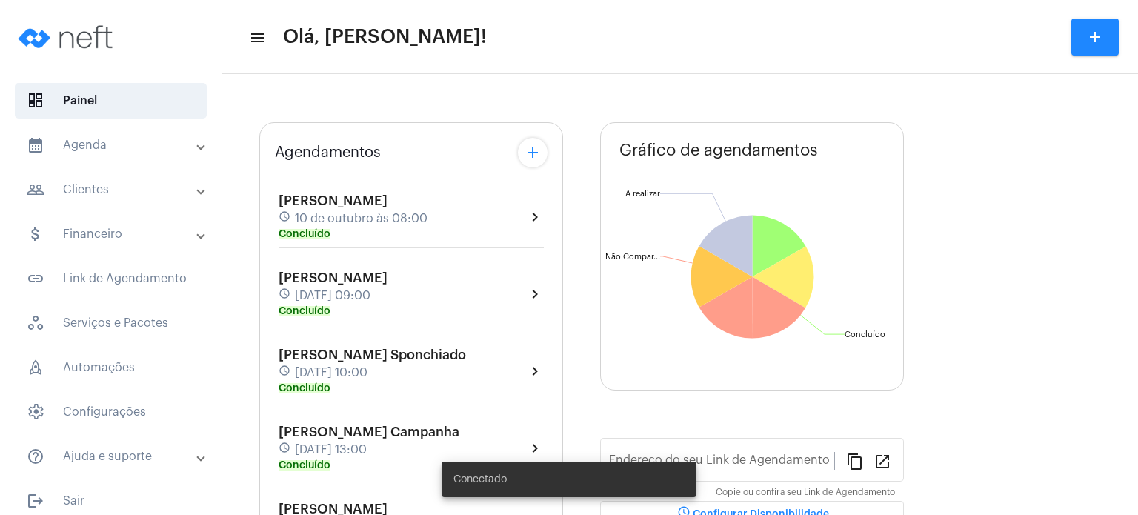
type input "[URL][DOMAIN_NAME]"
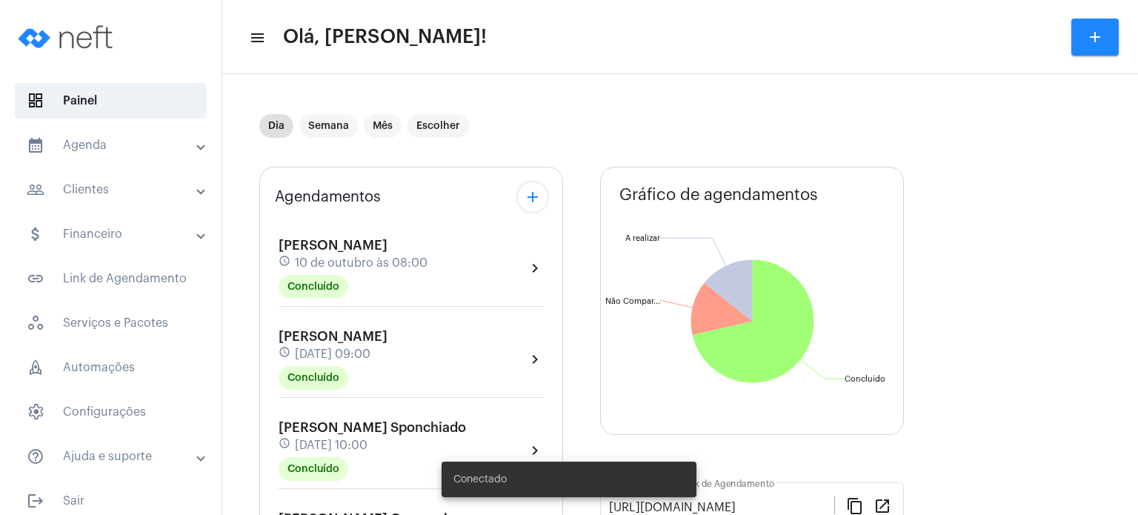
click at [106, 148] on mat-panel-title "calendar_month_outlined Agenda" at bounding box center [112, 145] width 171 height 18
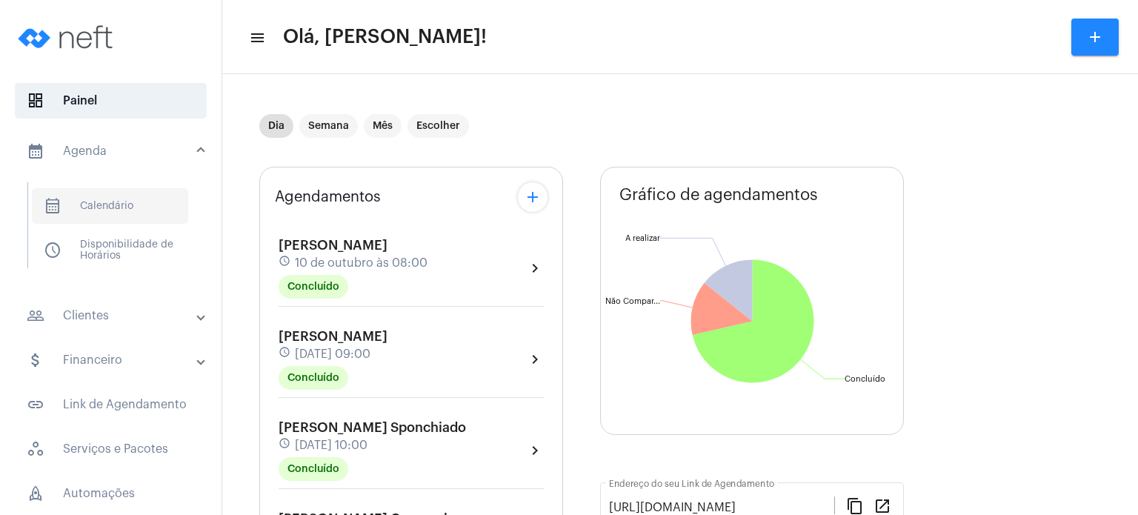
click at [109, 202] on span "calendar_month_outlined Calendário" at bounding box center [110, 206] width 156 height 36
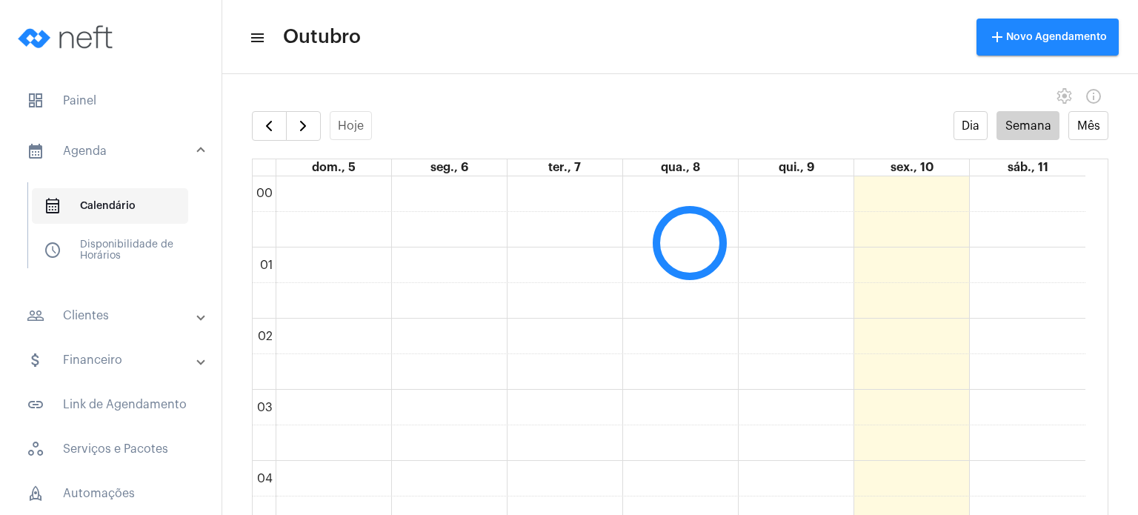
scroll to position [427, 0]
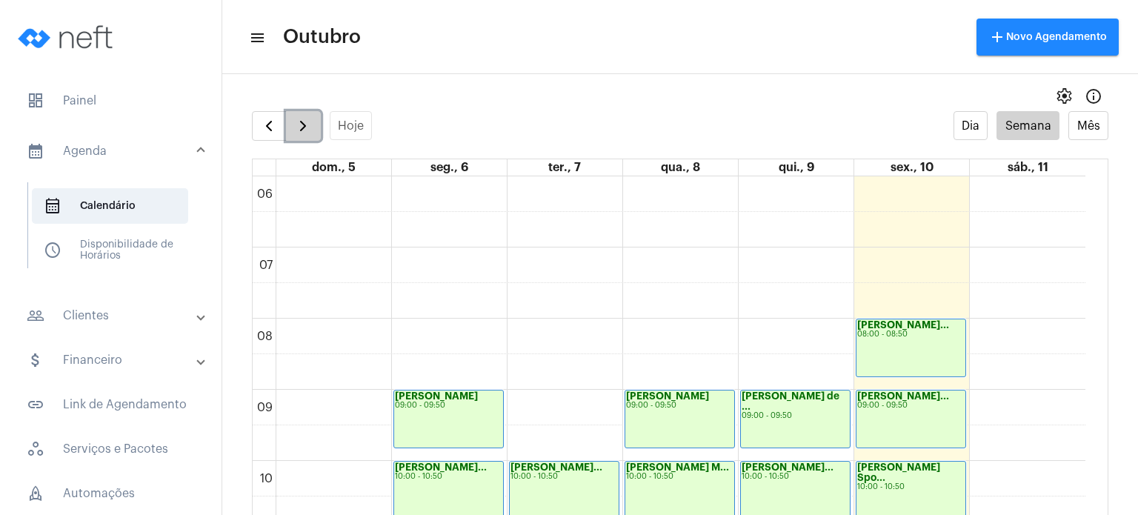
click at [302, 133] on span "button" at bounding box center [303, 126] width 18 height 18
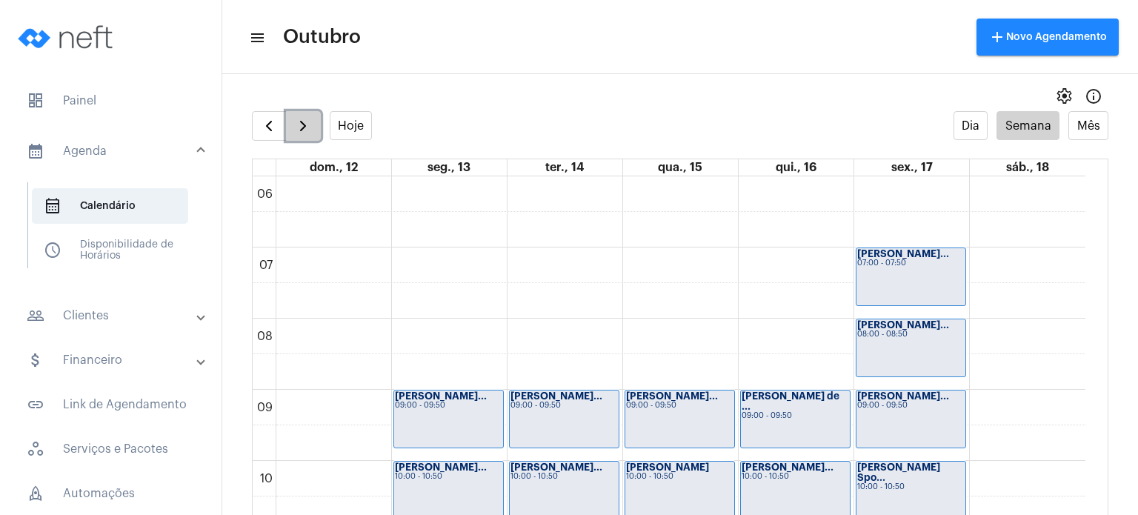
click at [302, 133] on span "button" at bounding box center [303, 126] width 18 height 18
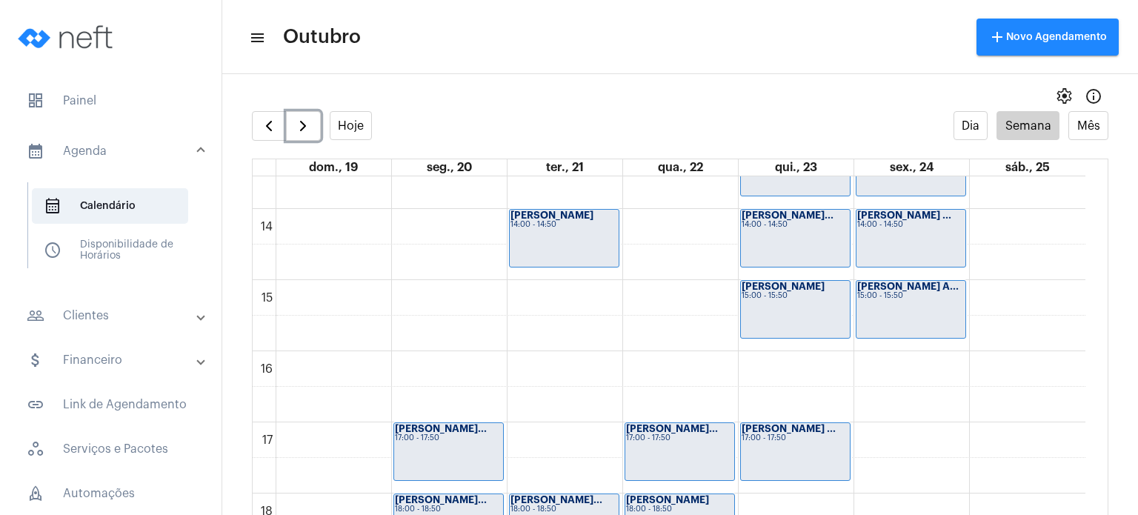
scroll to position [966, 0]
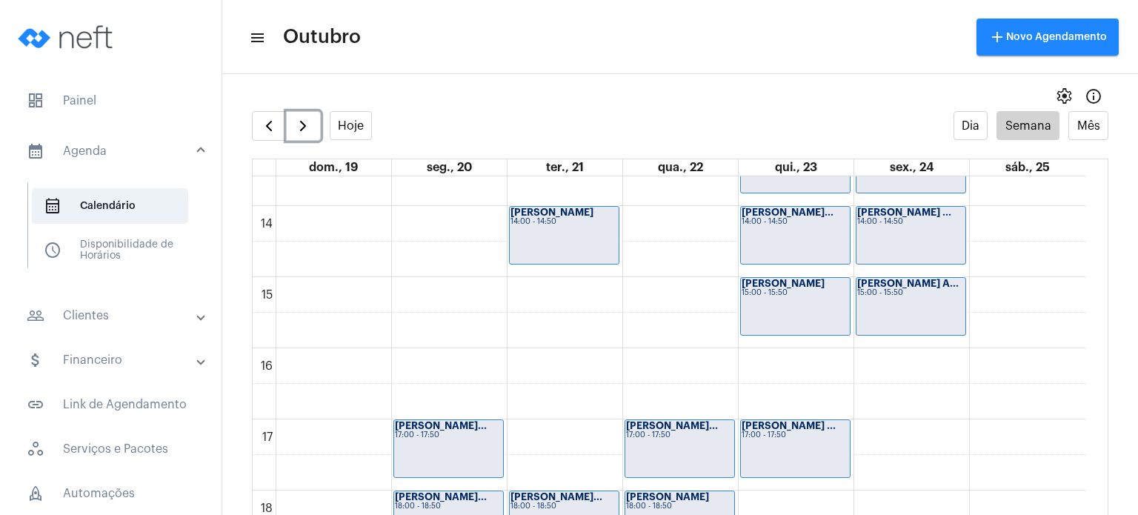
click at [647, 439] on div "Gabriel Coutinh... 17:00 - 17:50" at bounding box center [679, 448] width 109 height 57
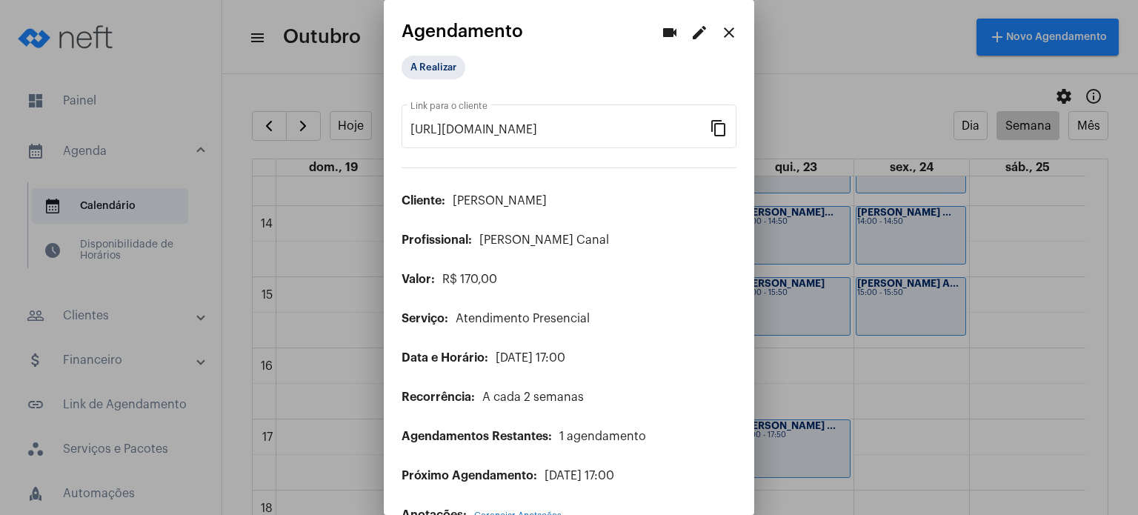
click at [694, 39] on mat-icon "edit" at bounding box center [700, 33] width 18 height 18
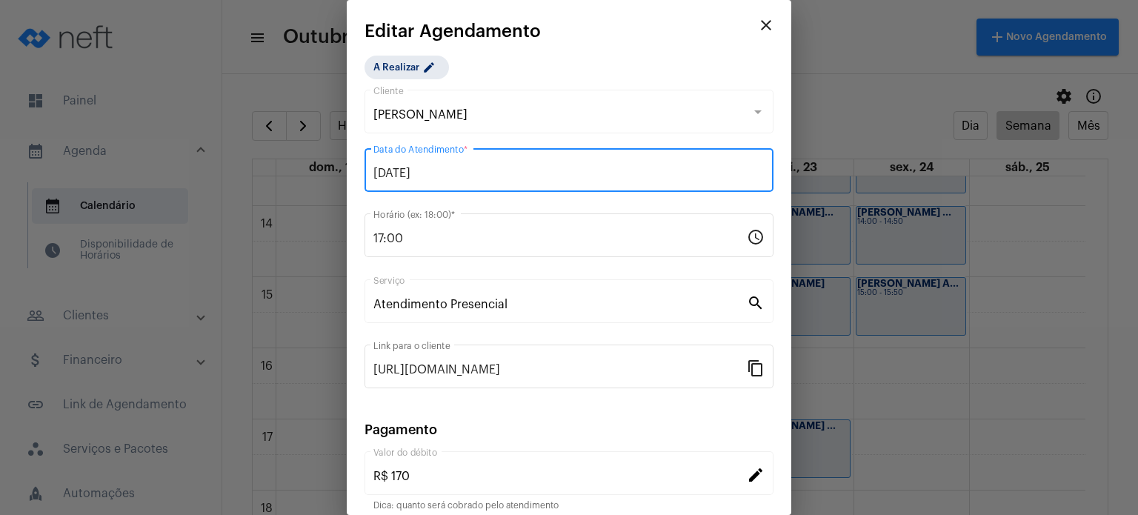
click at [452, 174] on input "[DATE]" at bounding box center [568, 173] width 391 height 13
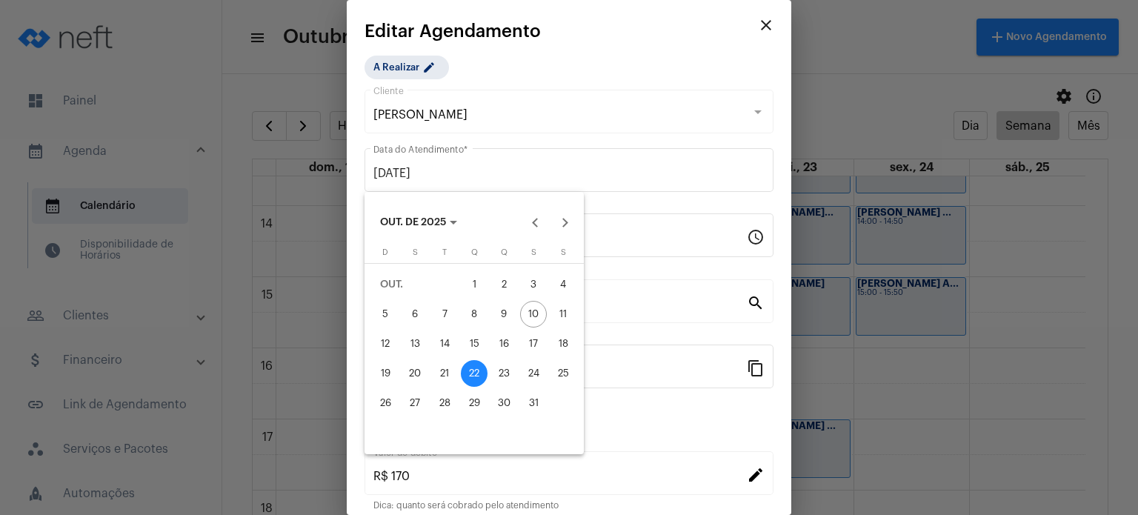
click at [455, 371] on div "21" at bounding box center [444, 373] width 27 height 27
type input "21/10/2025"
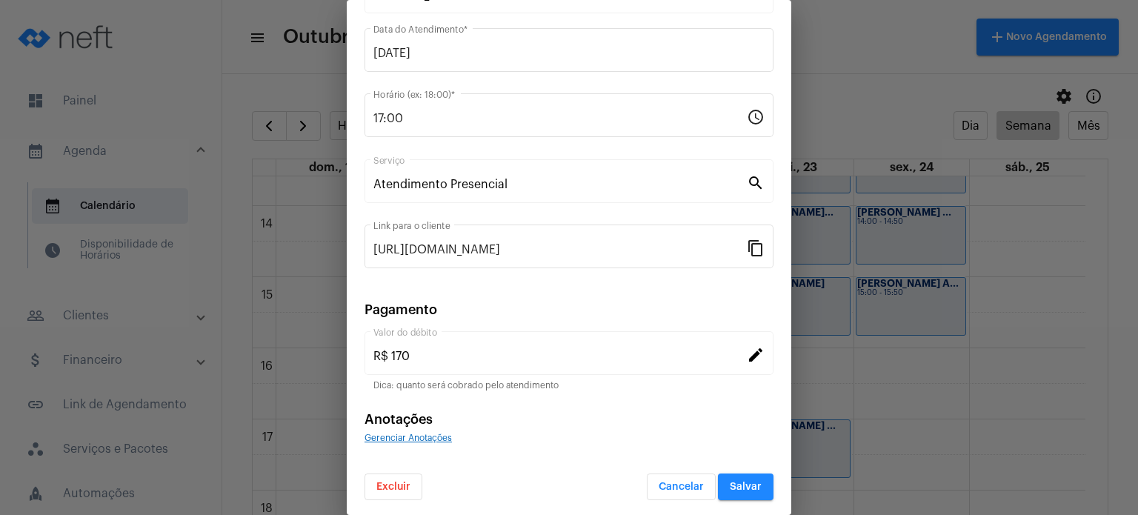
scroll to position [121, 0]
click at [738, 482] on span "Salvar" at bounding box center [746, 486] width 32 height 10
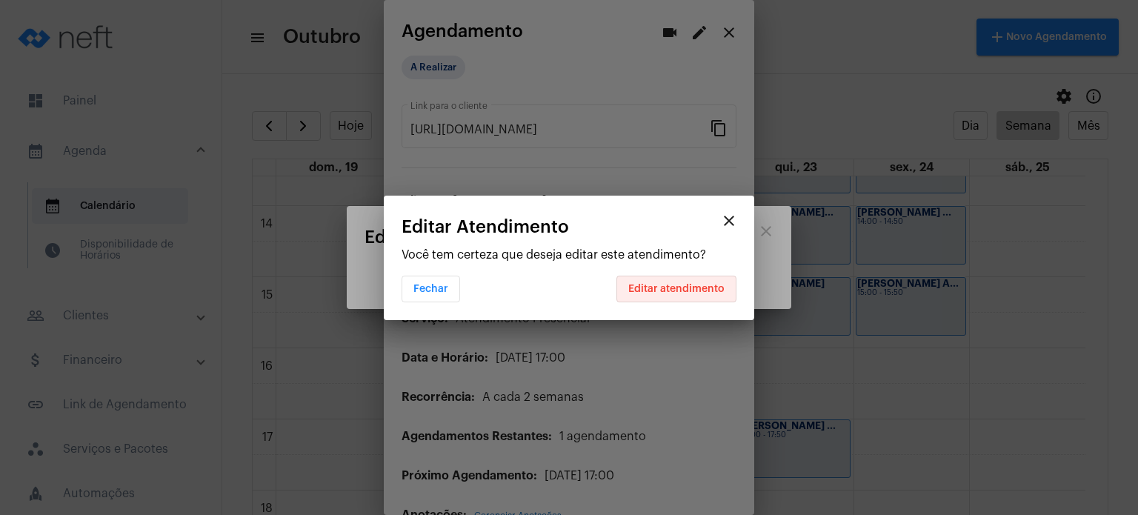
click at [697, 287] on span "Editar atendimento" at bounding box center [676, 289] width 96 height 10
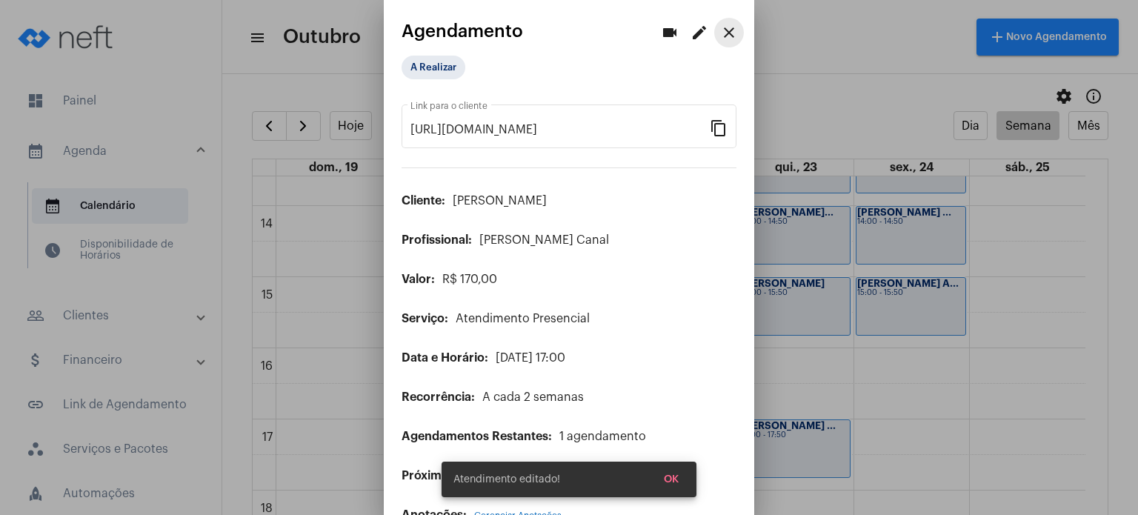
click at [720, 35] on mat-icon "close" at bounding box center [729, 33] width 18 height 18
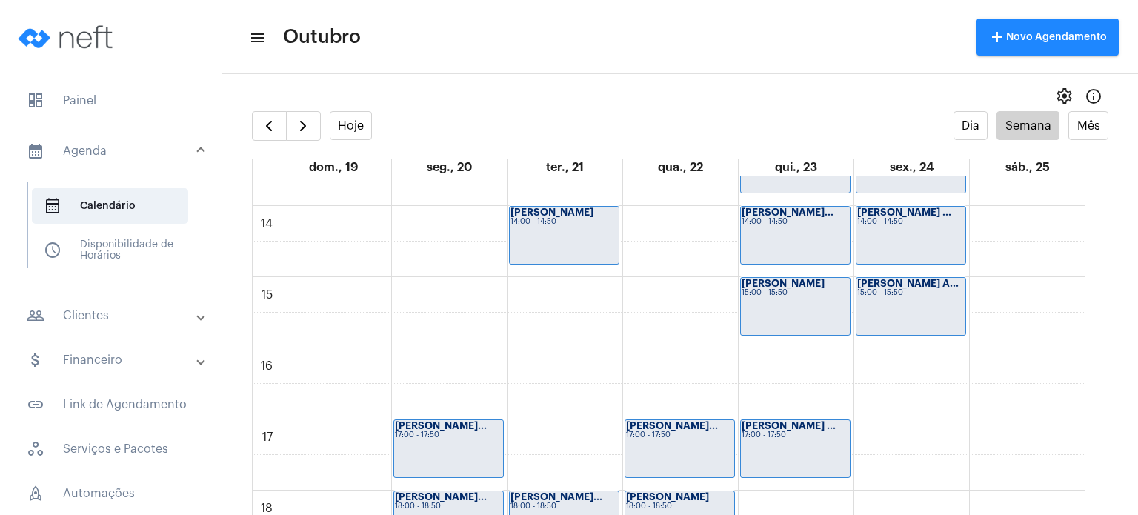
click at [279, 142] on full-calendar "Hoje Dia Semana Mês dom., 19 seg., 20 ter., 21 qua., 22 qui., 23 sex., 24 sáb.,…" at bounding box center [680, 327] width 916 height 433
click at [275, 132] on span "button" at bounding box center [269, 126] width 18 height 18
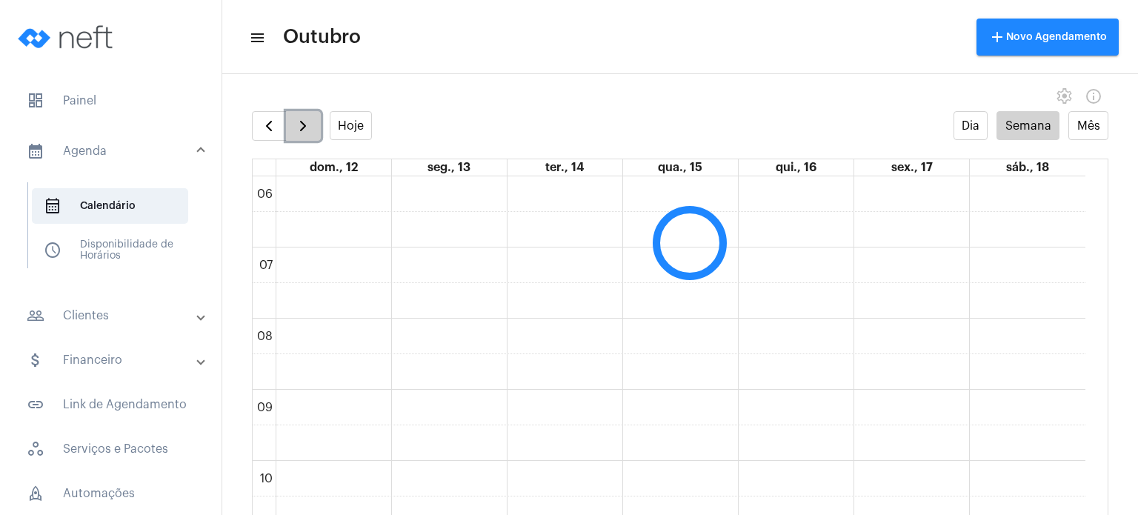
click at [310, 137] on button "button" at bounding box center [303, 126] width 35 height 30
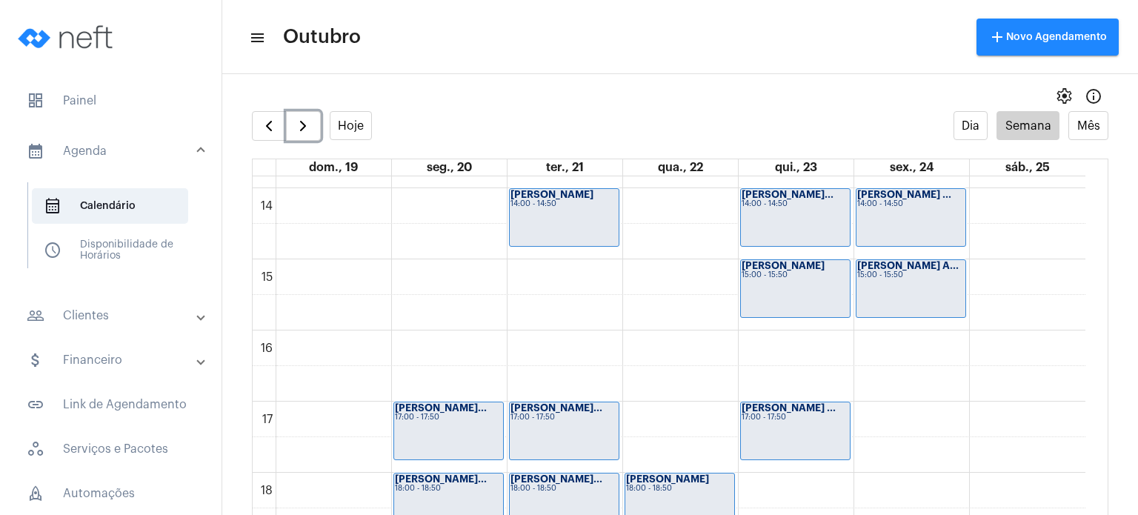
scroll to position [996, 0]
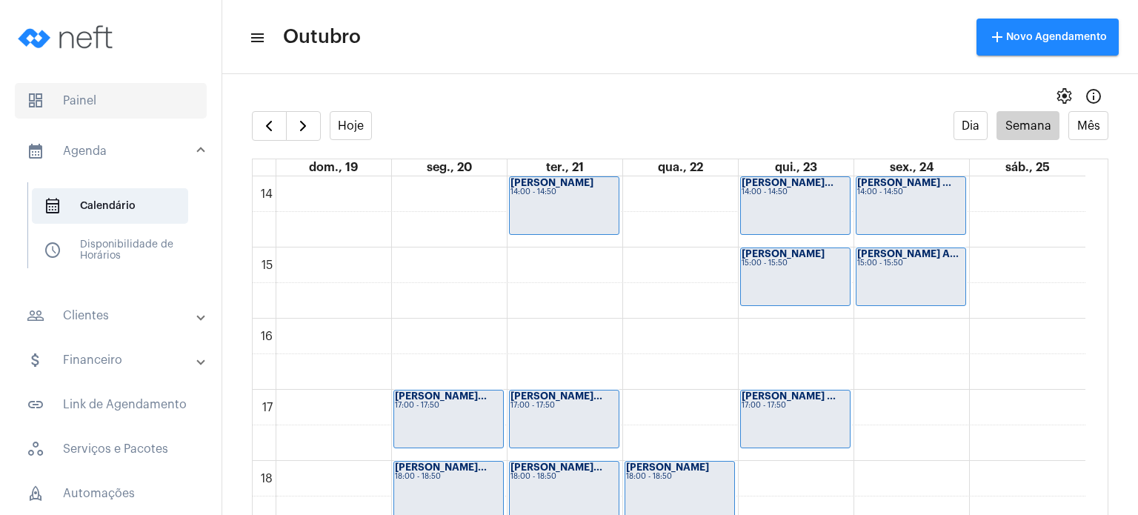
click at [76, 109] on span "dashboard Painel" at bounding box center [111, 101] width 192 height 36
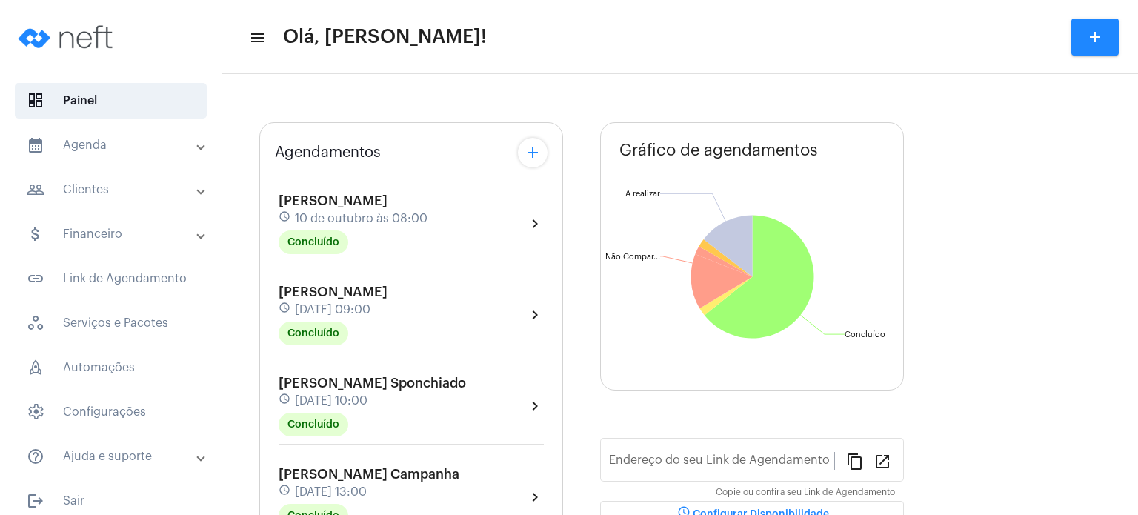
type input "[URL][DOMAIN_NAME]"
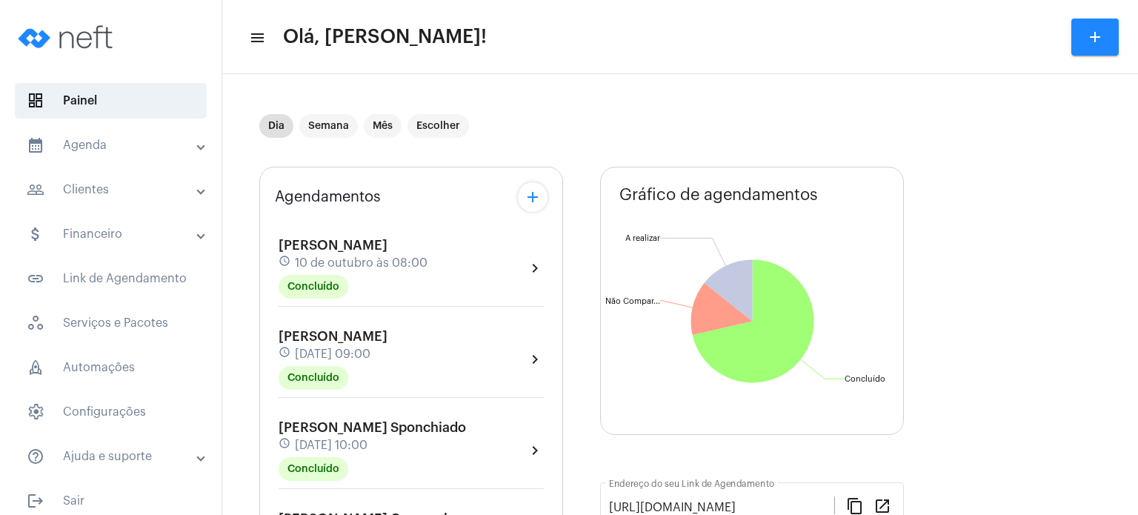
click at [261, 280] on div "Agendamentos add [PERSON_NAME] Contini schedule [DATE] 08:00 Concluído chevron_…" at bounding box center [411, 519] width 304 height 705
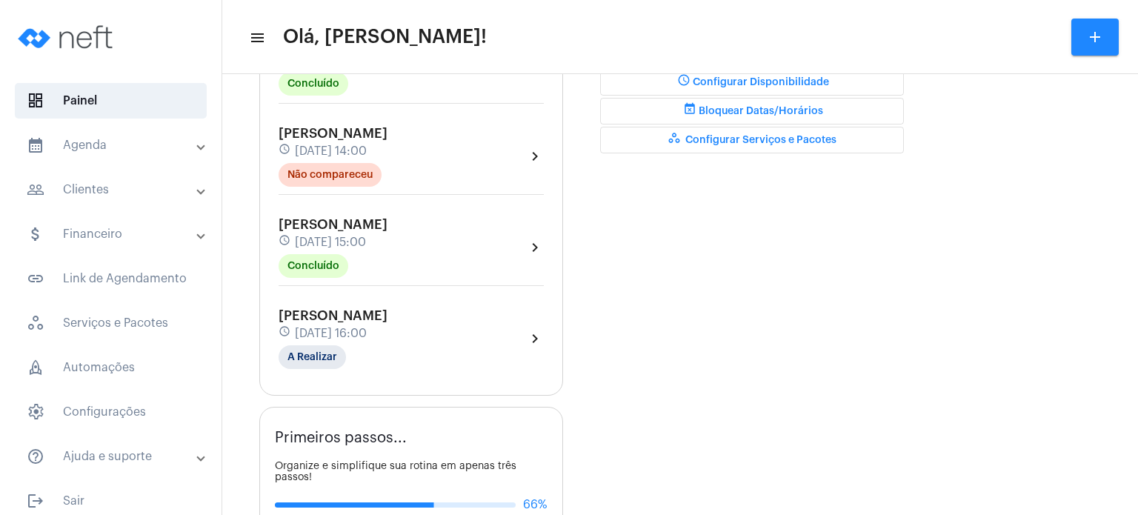
scroll to position [533, 0]
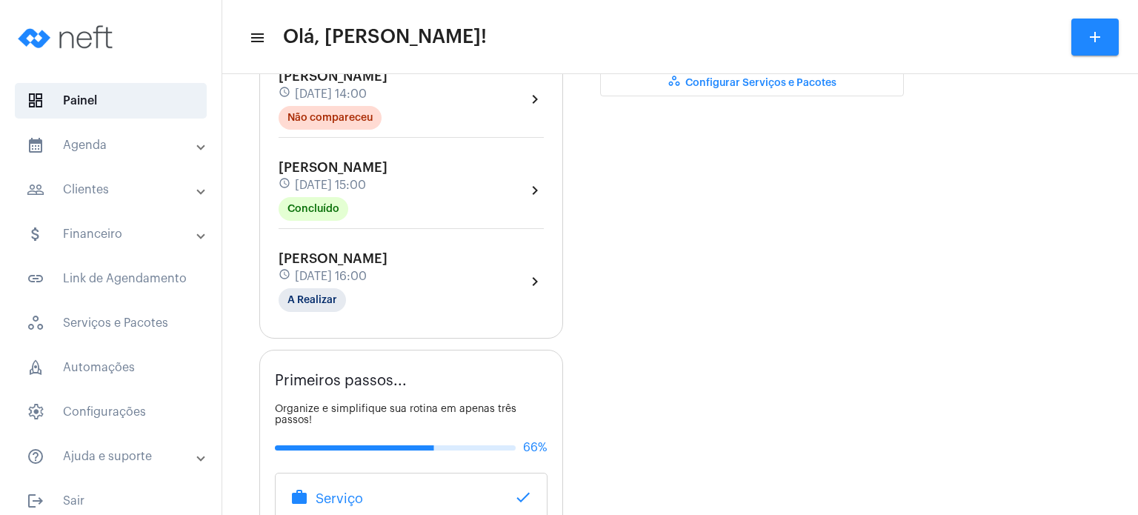
click at [328, 270] on span "[DATE] 16:00" at bounding box center [331, 276] width 72 height 13
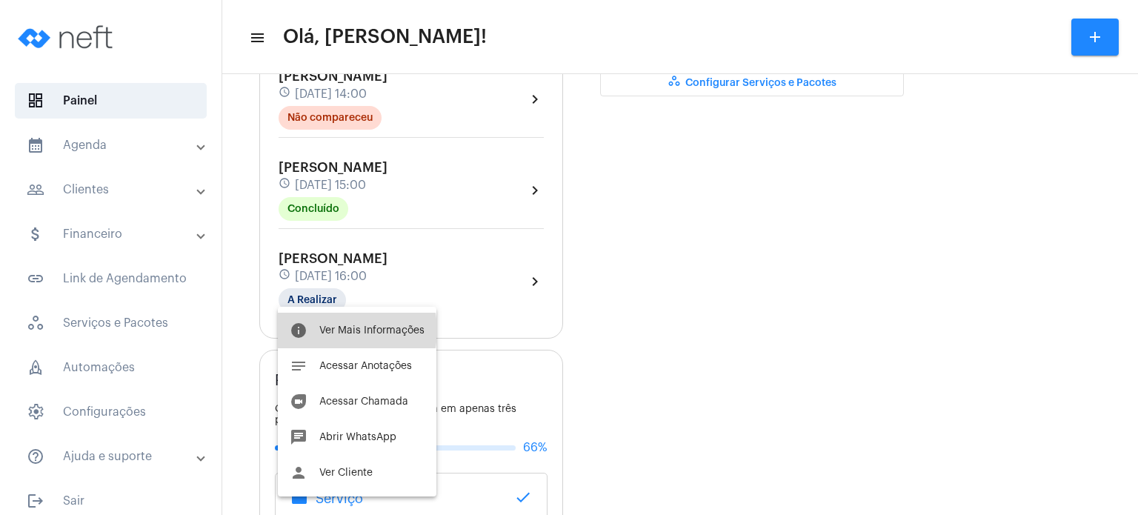
click at [338, 330] on span "Ver Mais Informações" at bounding box center [371, 330] width 105 height 10
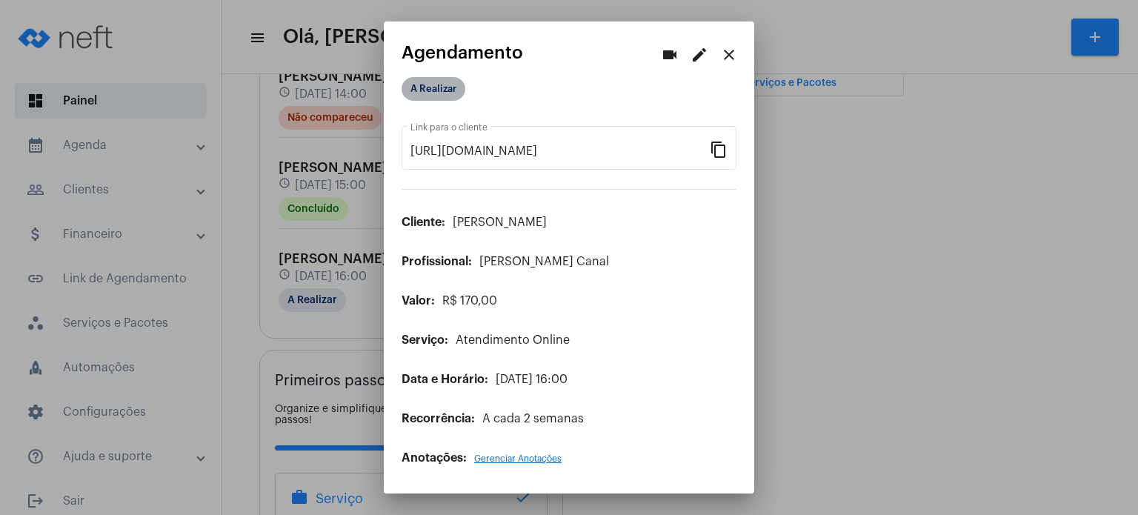
click at [415, 96] on mat-chip "A Realizar" at bounding box center [434, 89] width 64 height 24
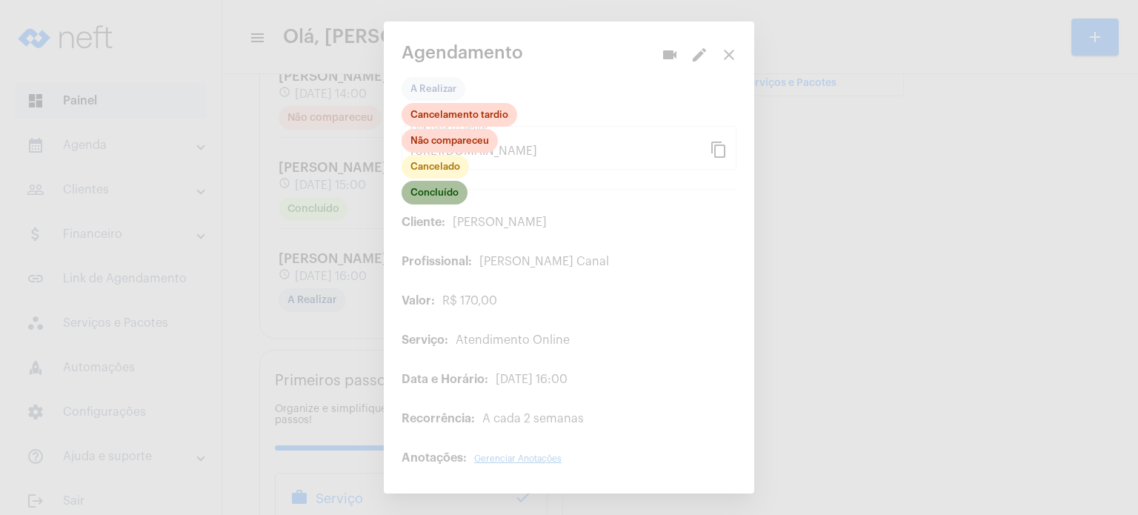
click at [425, 193] on mat-chip "Concluído" at bounding box center [435, 193] width 66 height 24
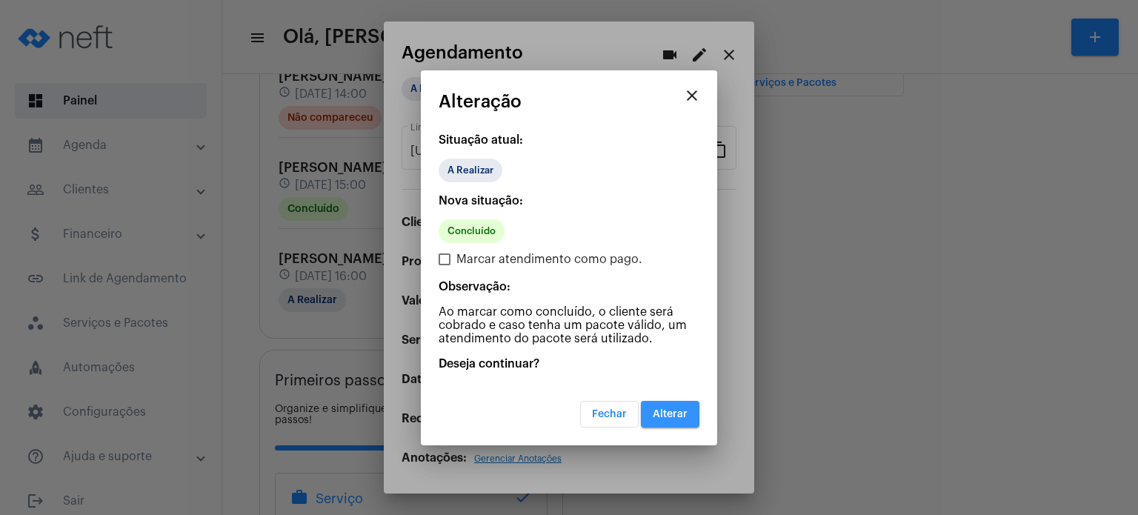
click at [657, 403] on button "Alterar" at bounding box center [670, 414] width 59 height 27
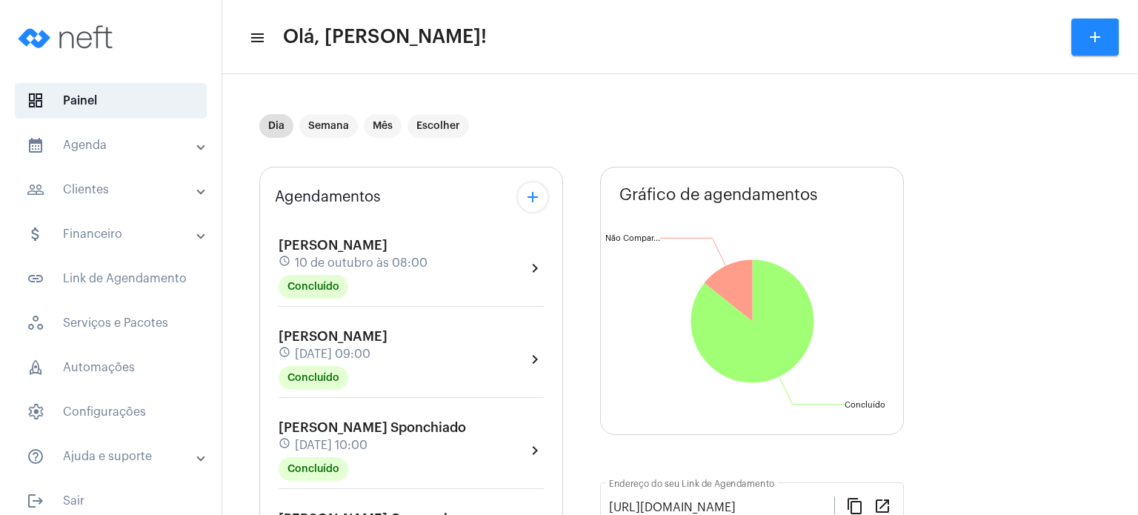
click at [268, 236] on div "Agendamentos add Vicente de Oliveira Contini schedule 10 de outubro às 08:00 Co…" at bounding box center [411, 519] width 304 height 705
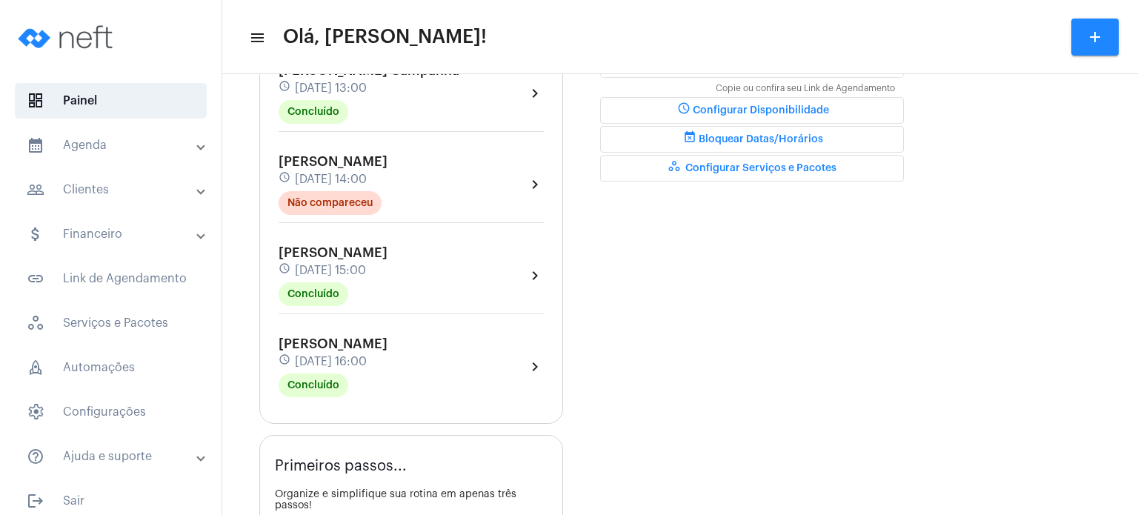
scroll to position [533, 0]
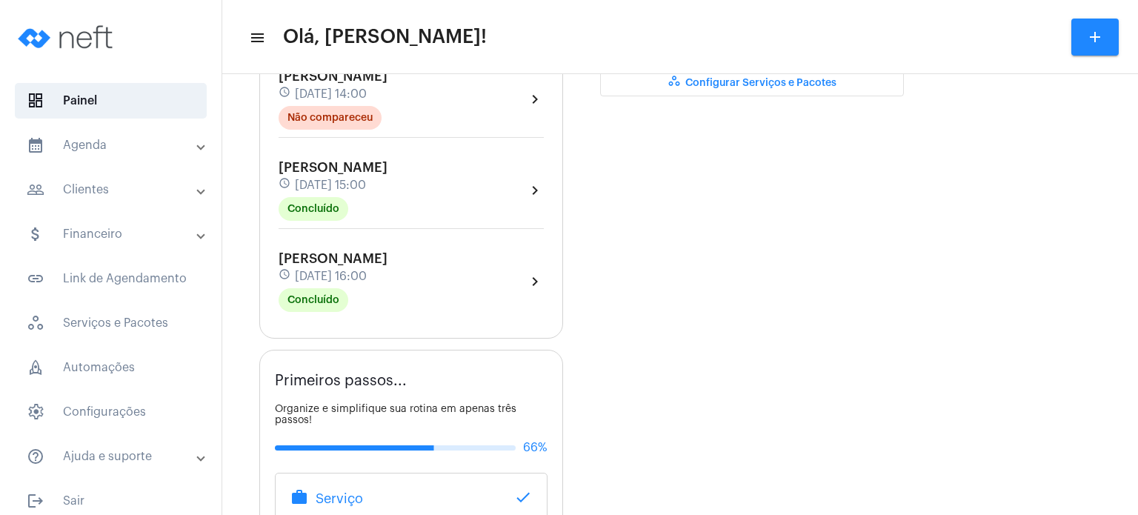
click at [98, 150] on mat-panel-title "calendar_month_outlined Agenda" at bounding box center [112, 145] width 171 height 18
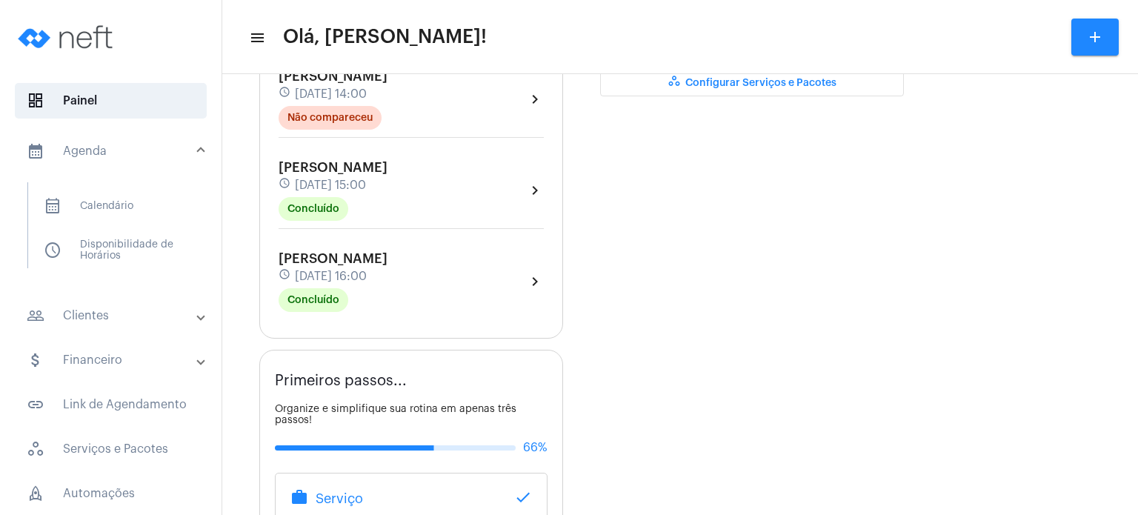
click at [318, 268] on div "schedule 10 de outubro às 16:00" at bounding box center [333, 276] width 109 height 16
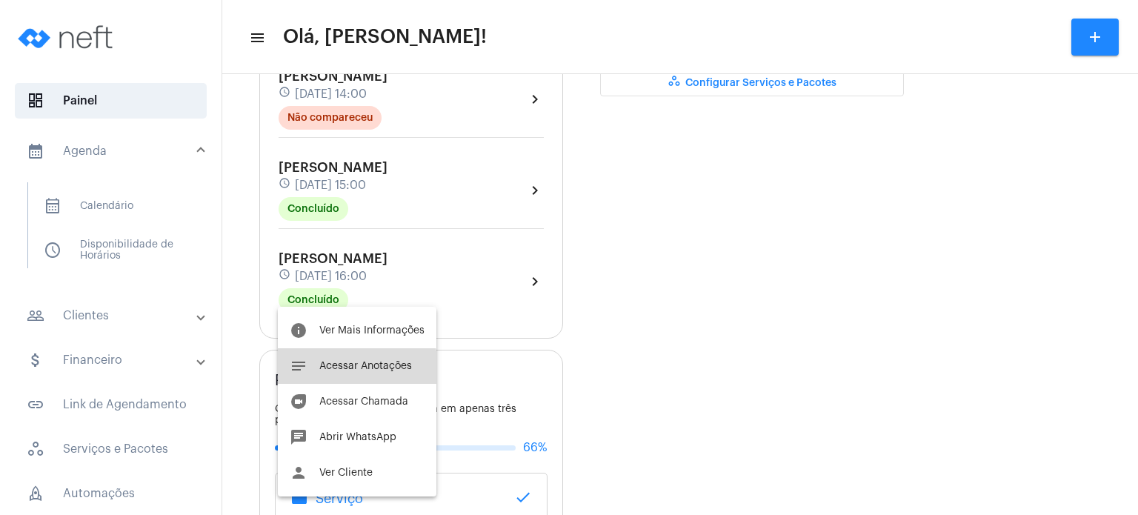
click at [345, 374] on button "notes Acessar Anotações" at bounding box center [357, 366] width 159 height 36
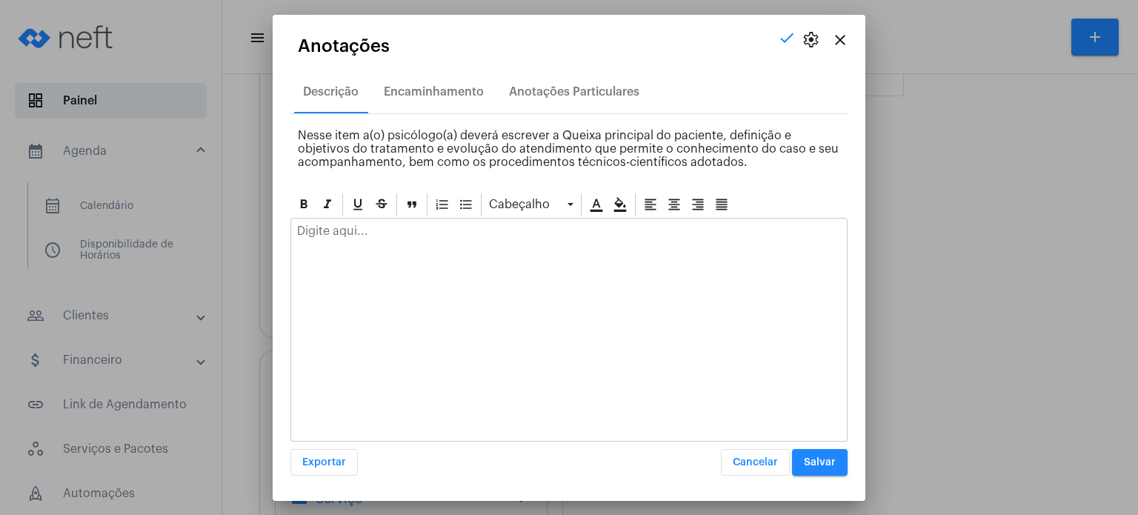
click at [401, 247] on div at bounding box center [569, 235] width 556 height 33
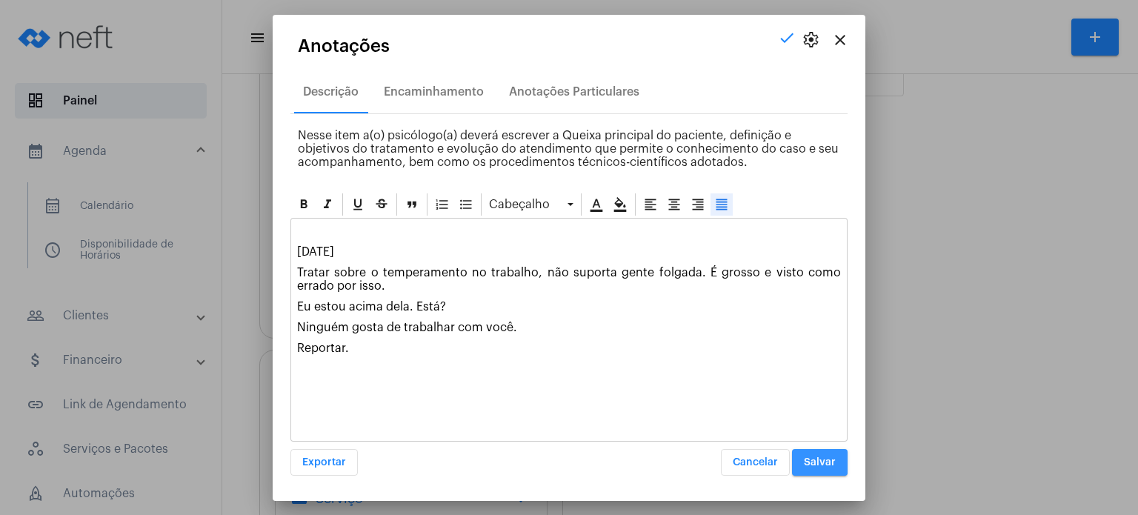
click at [820, 460] on span "Salvar" at bounding box center [820, 462] width 32 height 10
